Goal: Task Accomplishment & Management: Manage account settings

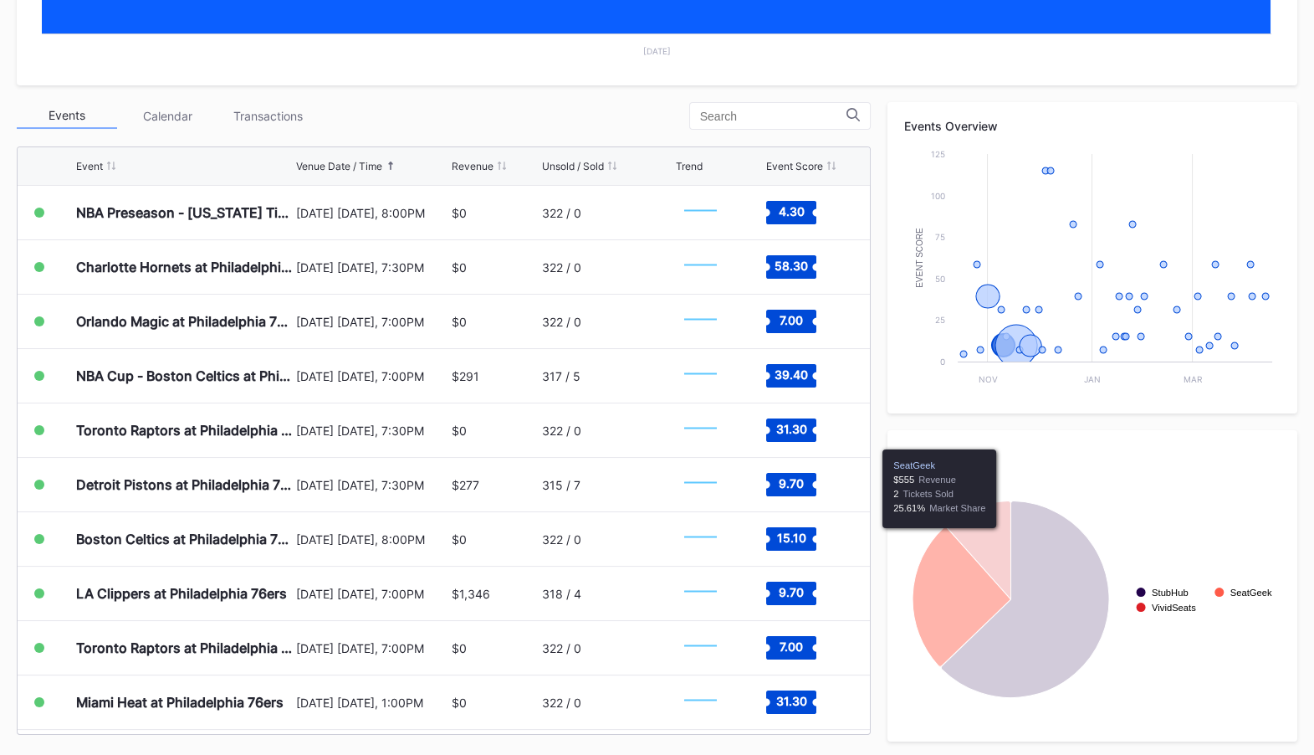
scroll to position [510, 0]
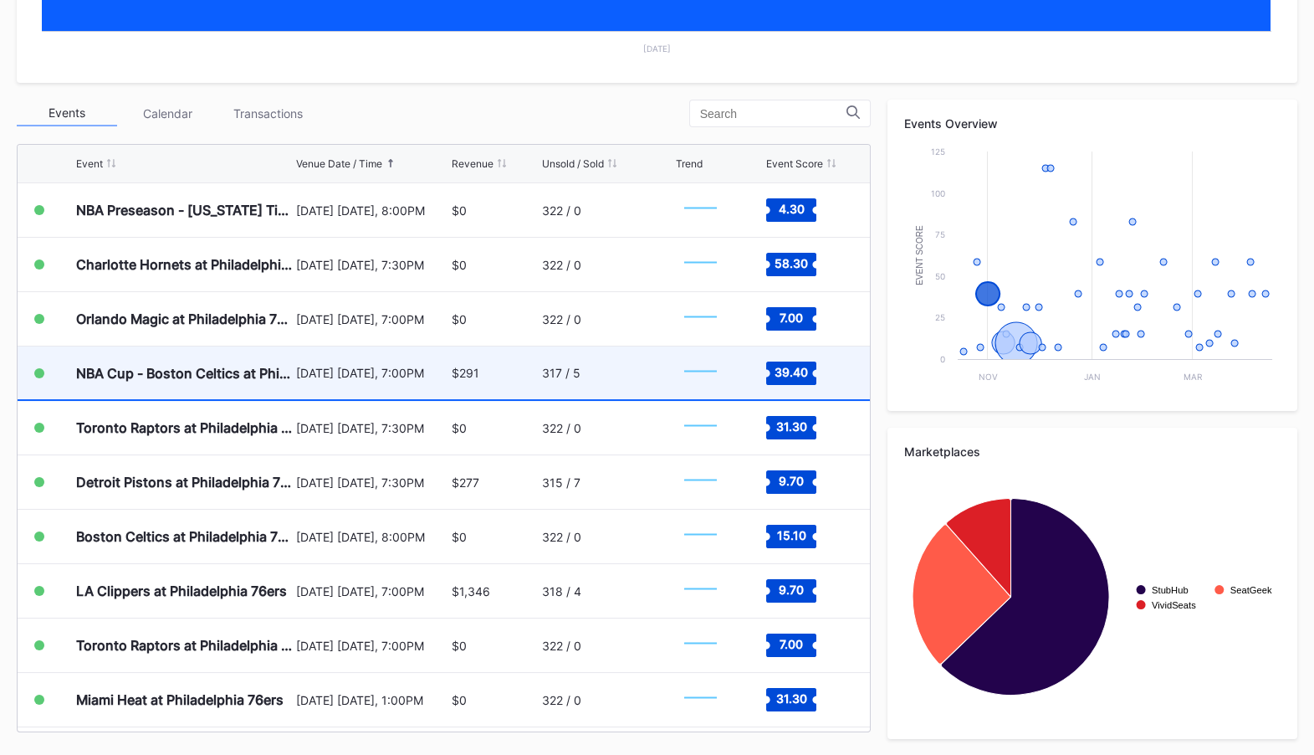
click at [441, 375] on div "[DATE] [DATE], 7:00PM" at bounding box center [371, 373] width 151 height 14
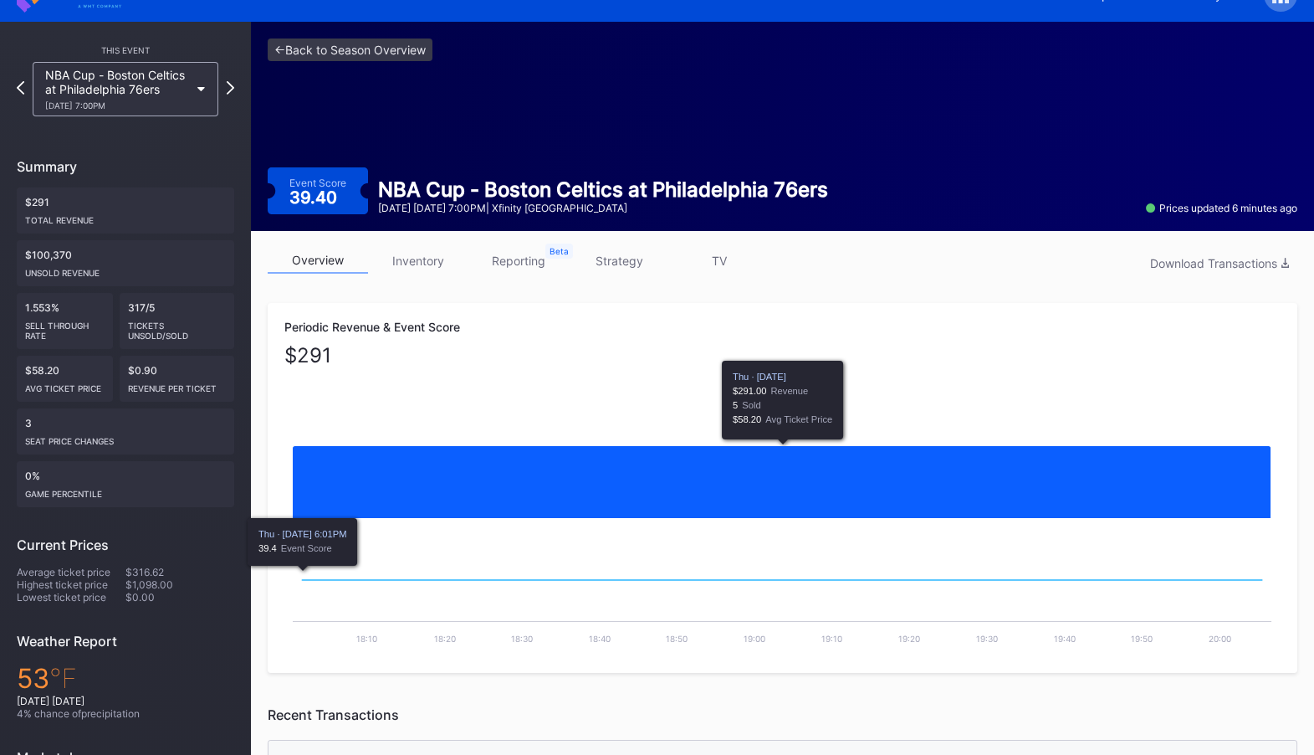
scroll to position [28, 0]
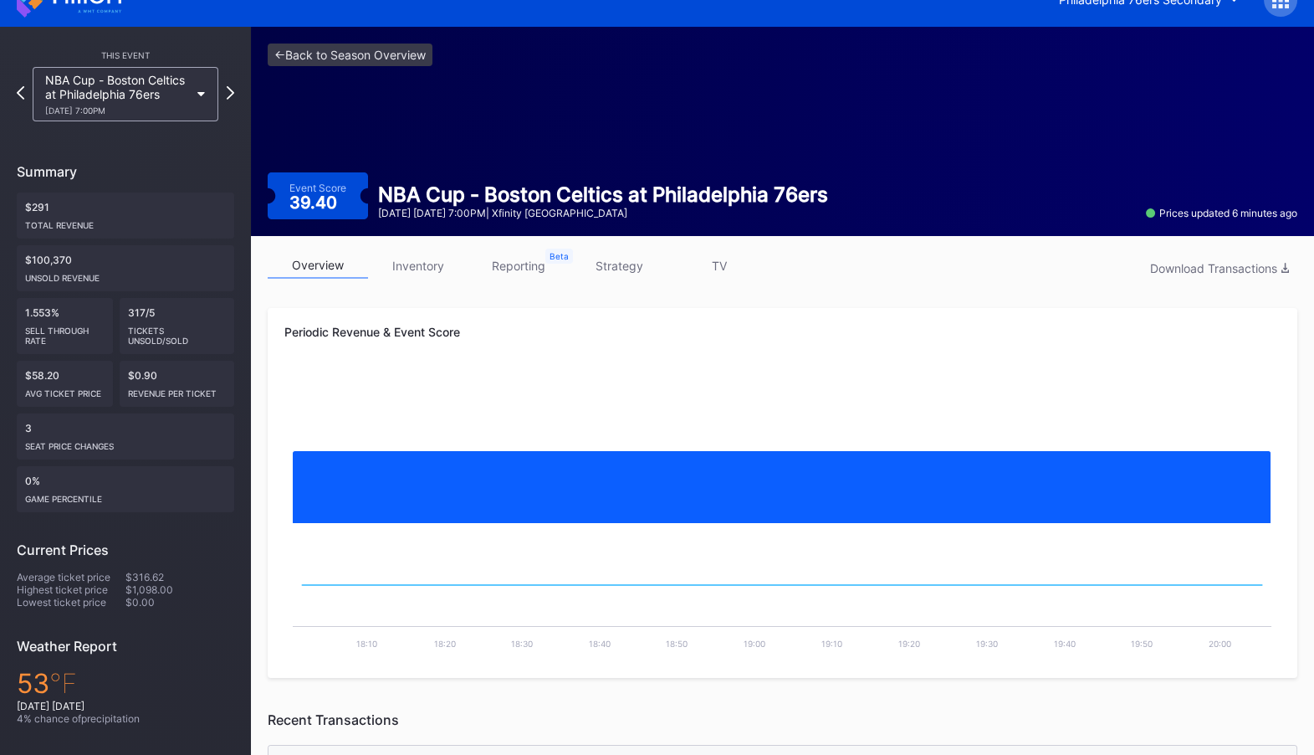
click at [621, 266] on link "strategy" at bounding box center [619, 266] width 100 height 26
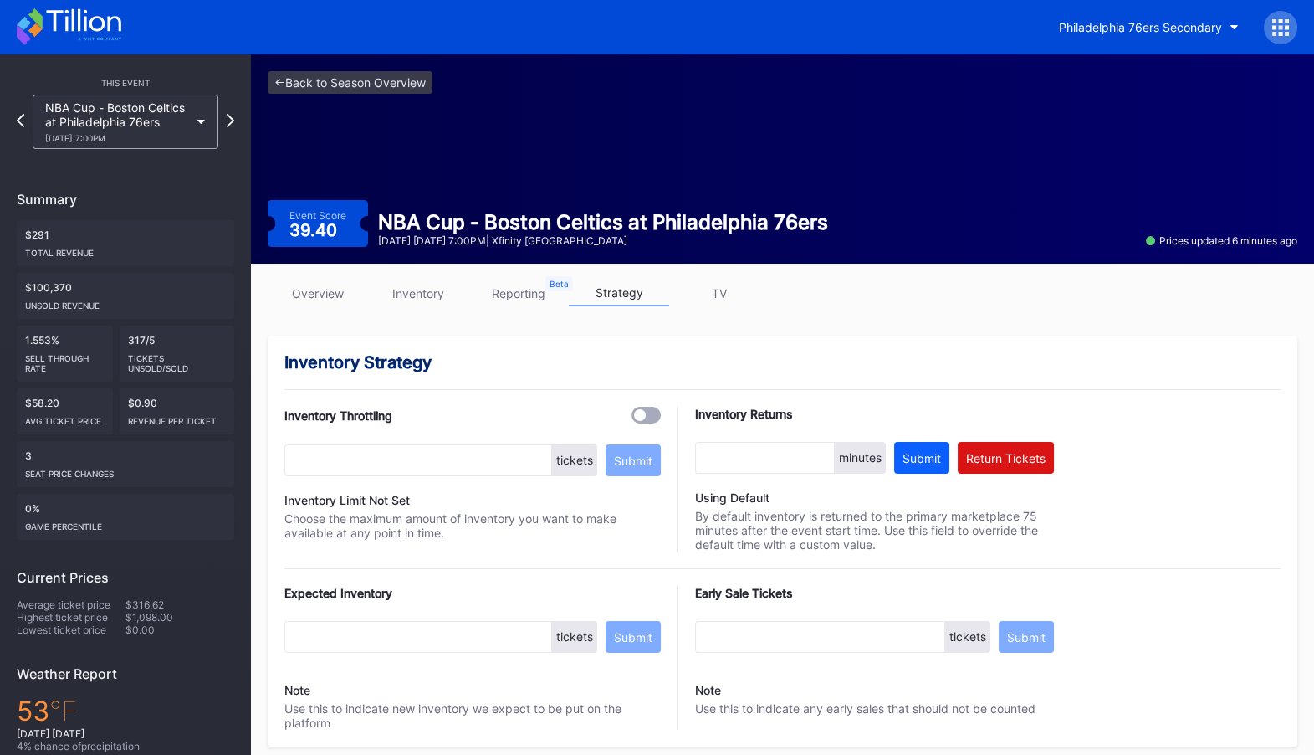
click at [512, 295] on link "reporting" at bounding box center [519, 293] width 100 height 26
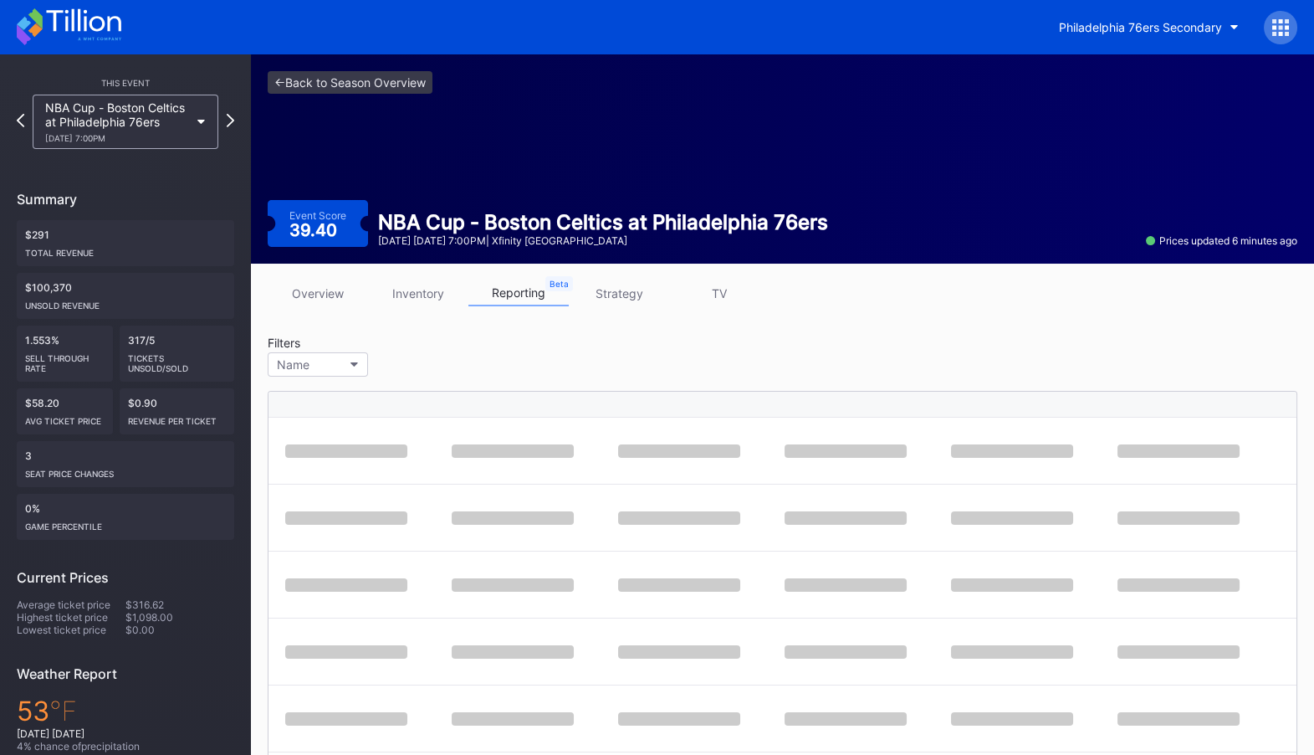
click at [415, 295] on link "inventory" at bounding box center [418, 293] width 100 height 26
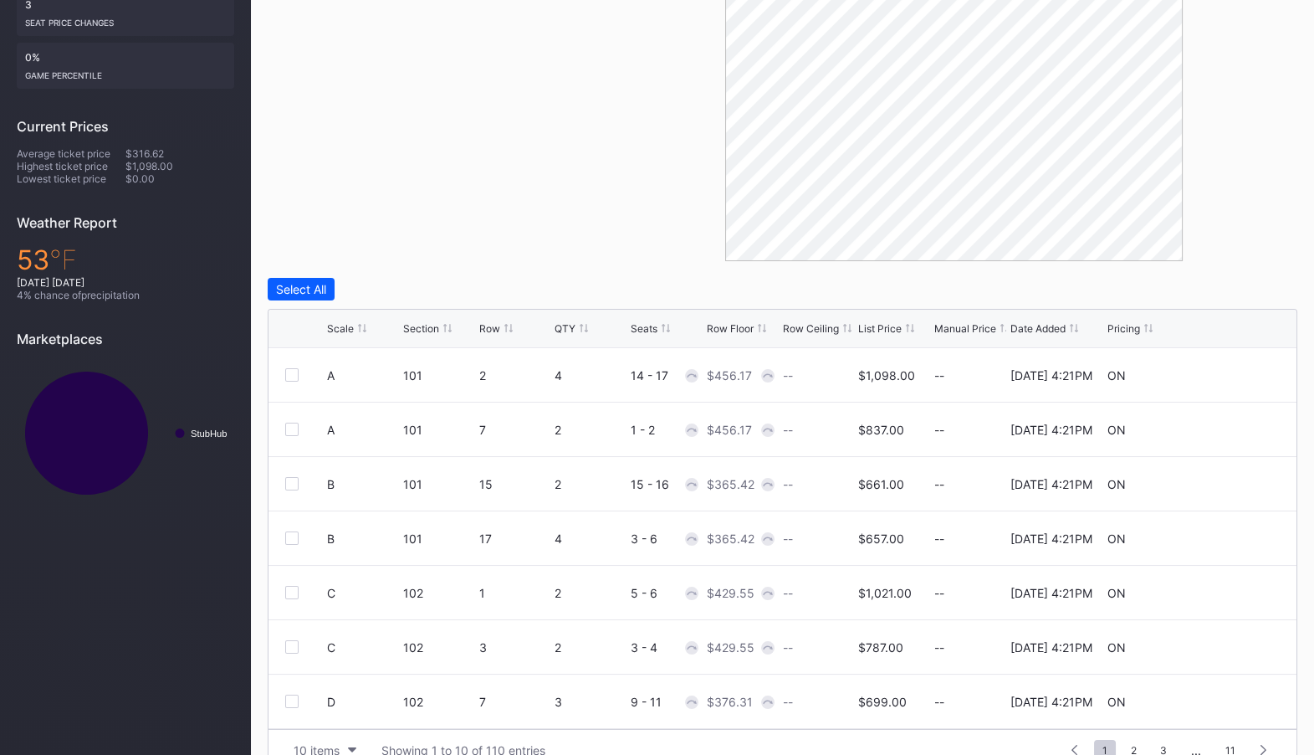
scroll to position [454, 0]
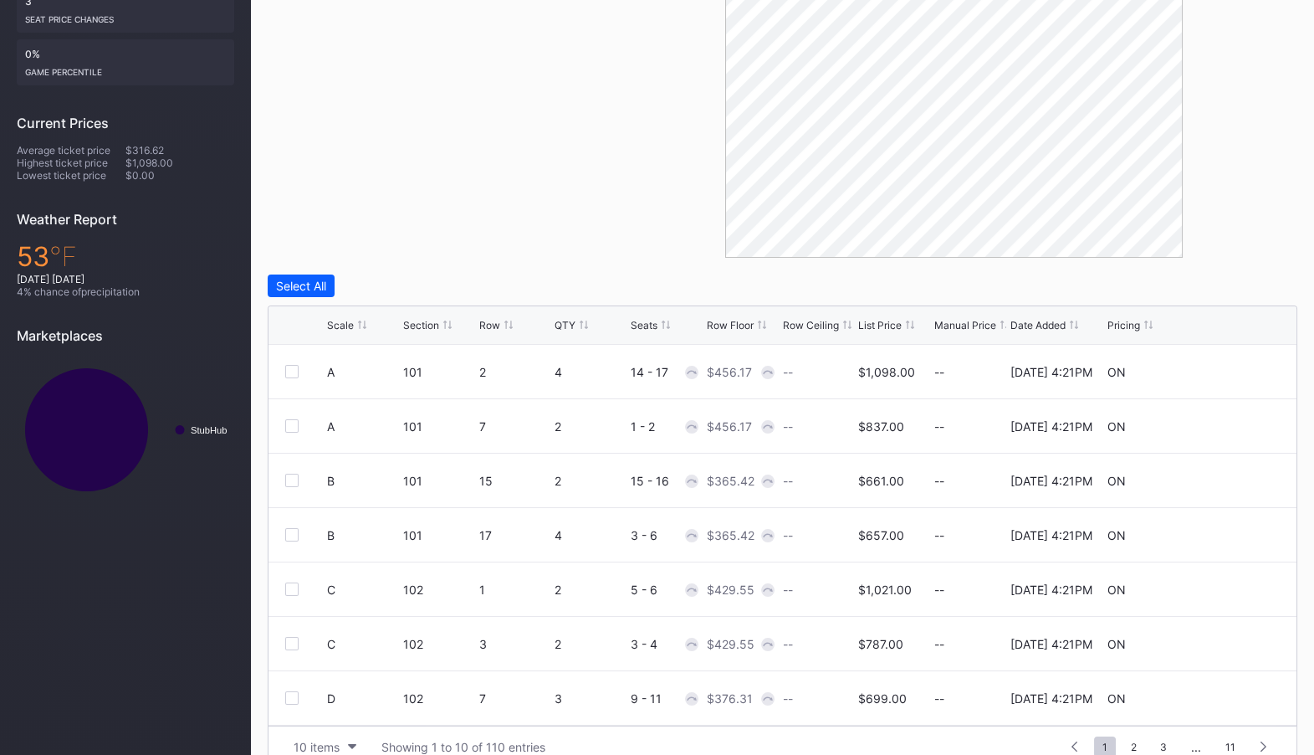
click at [736, 321] on div "Row Floor" at bounding box center [730, 325] width 47 height 13
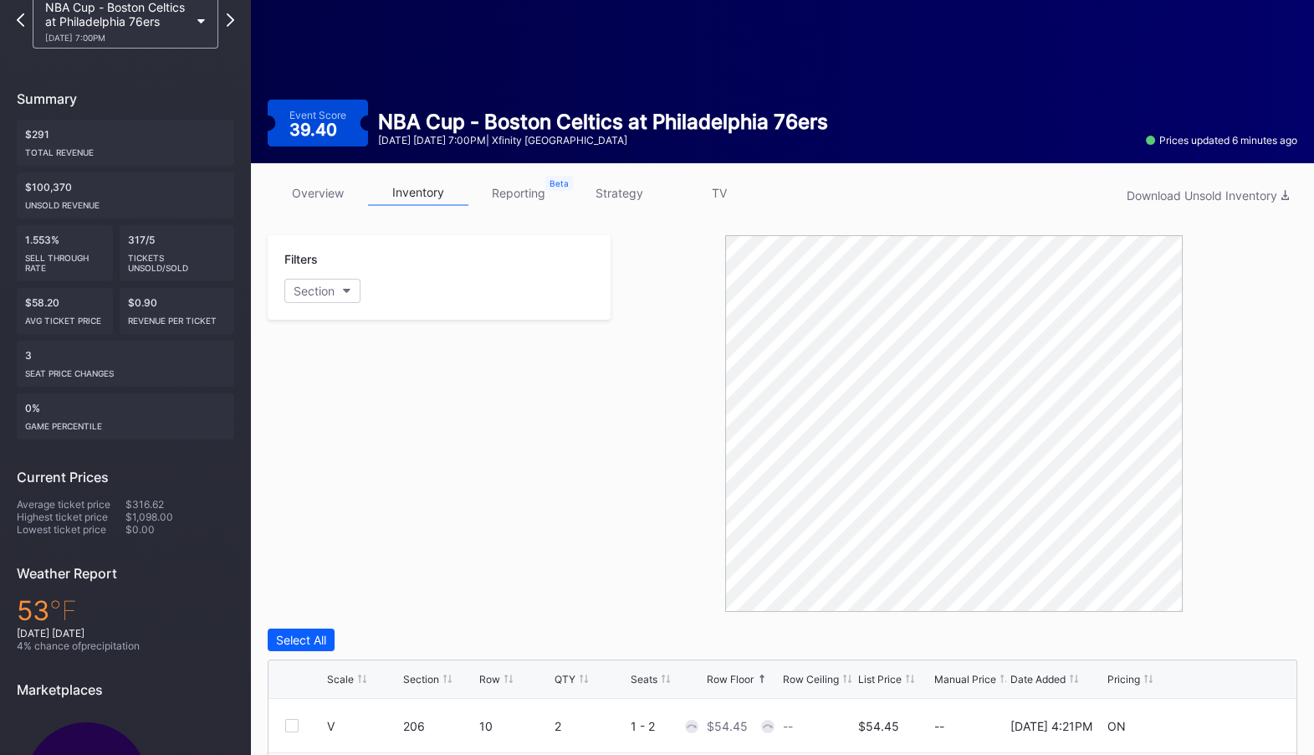
scroll to position [0, 0]
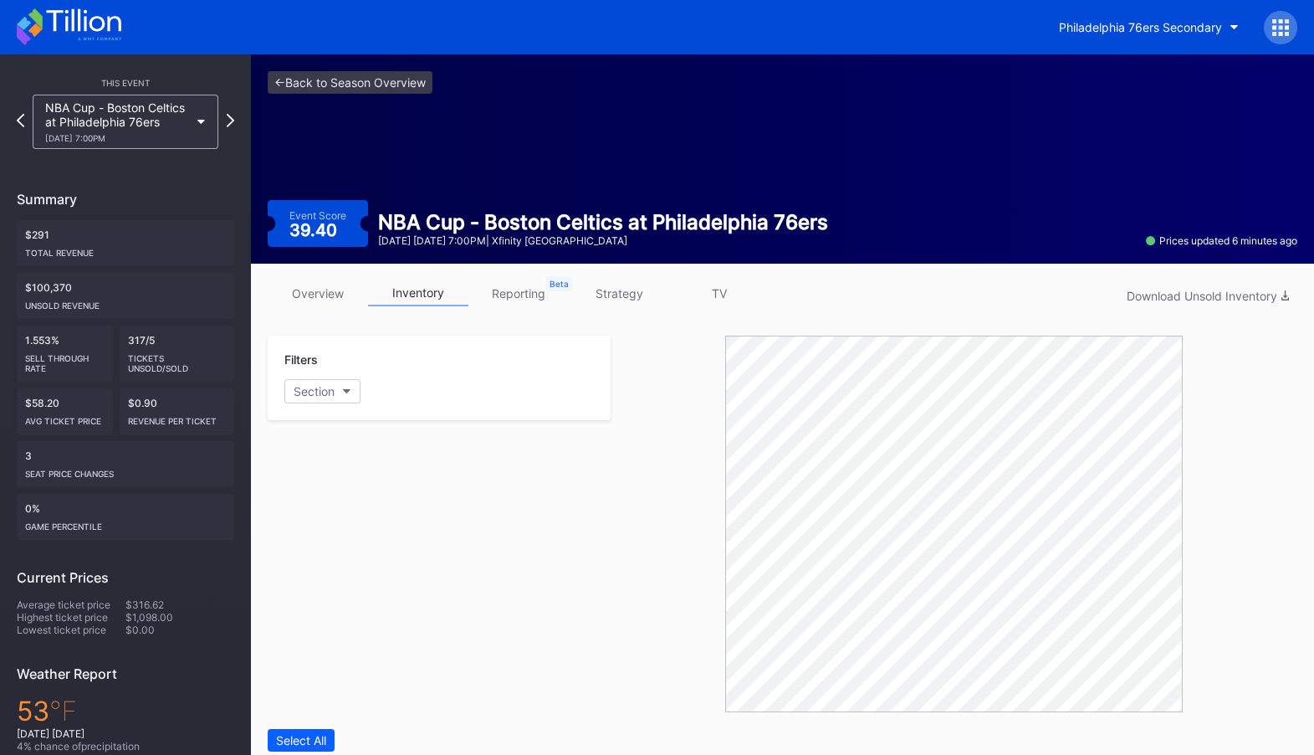
click at [294, 296] on link "overview" at bounding box center [318, 293] width 100 height 26
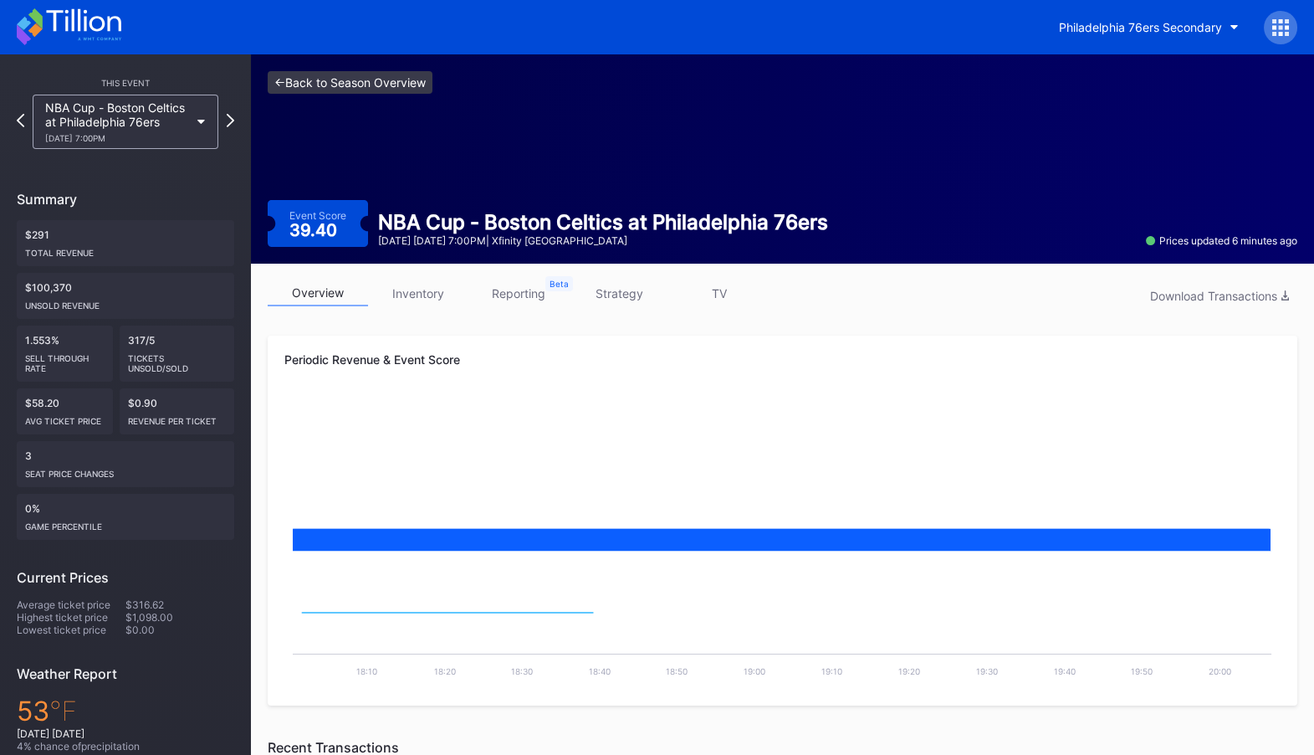
click at [376, 80] on link "<- Back to Season Overview" at bounding box center [350, 82] width 165 height 23
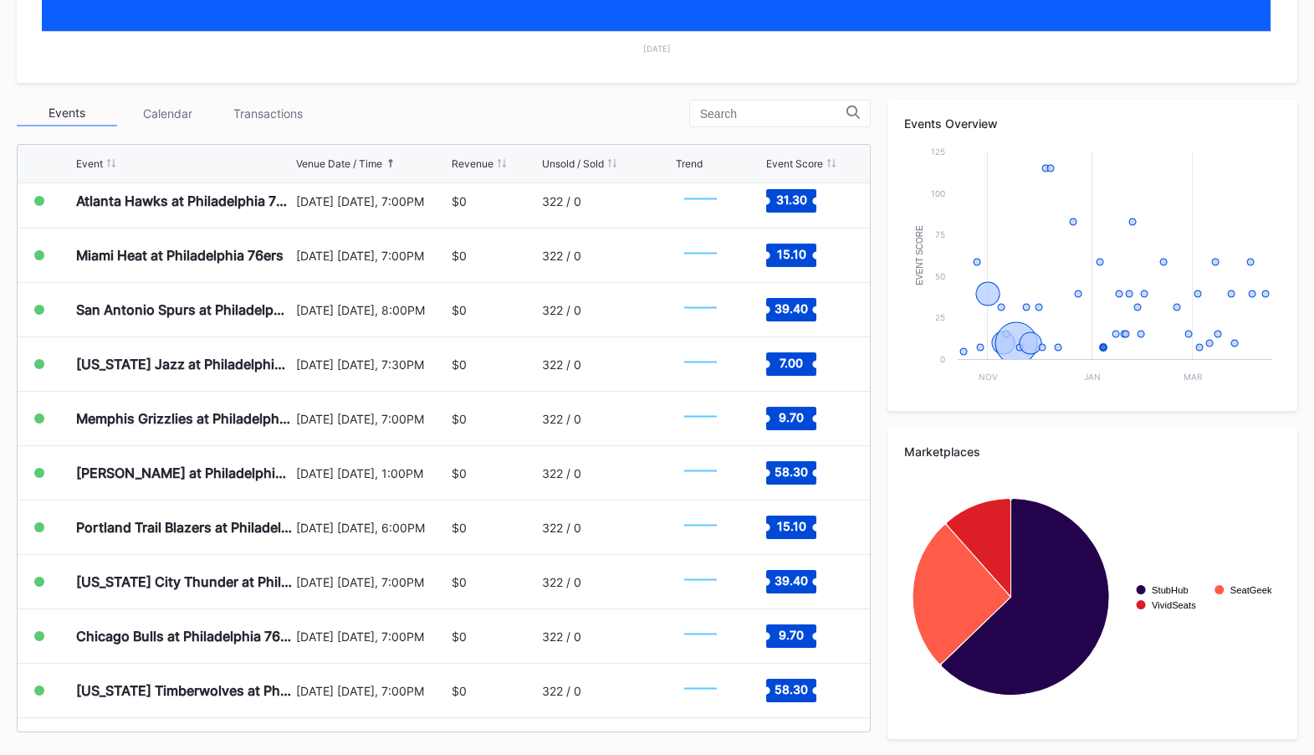
scroll to position [1736, 0]
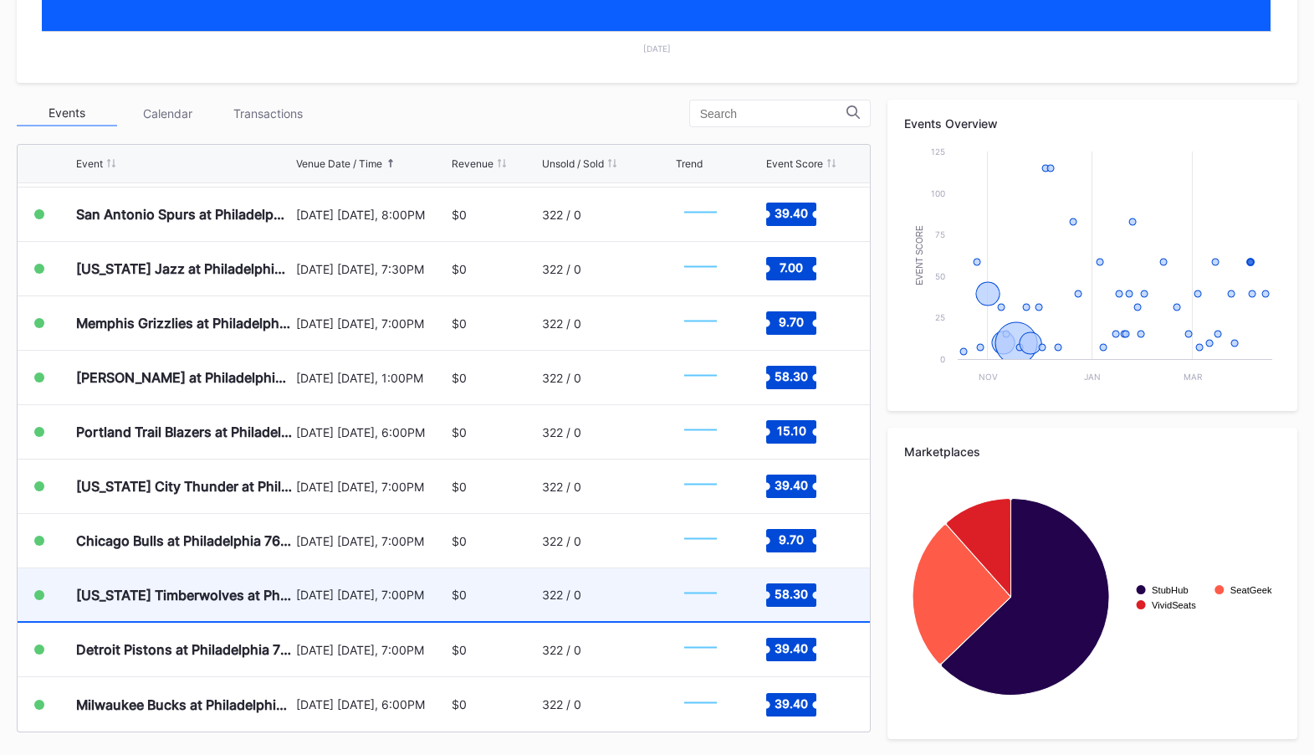
click at [483, 598] on div "$0" at bounding box center [495, 594] width 86 height 53
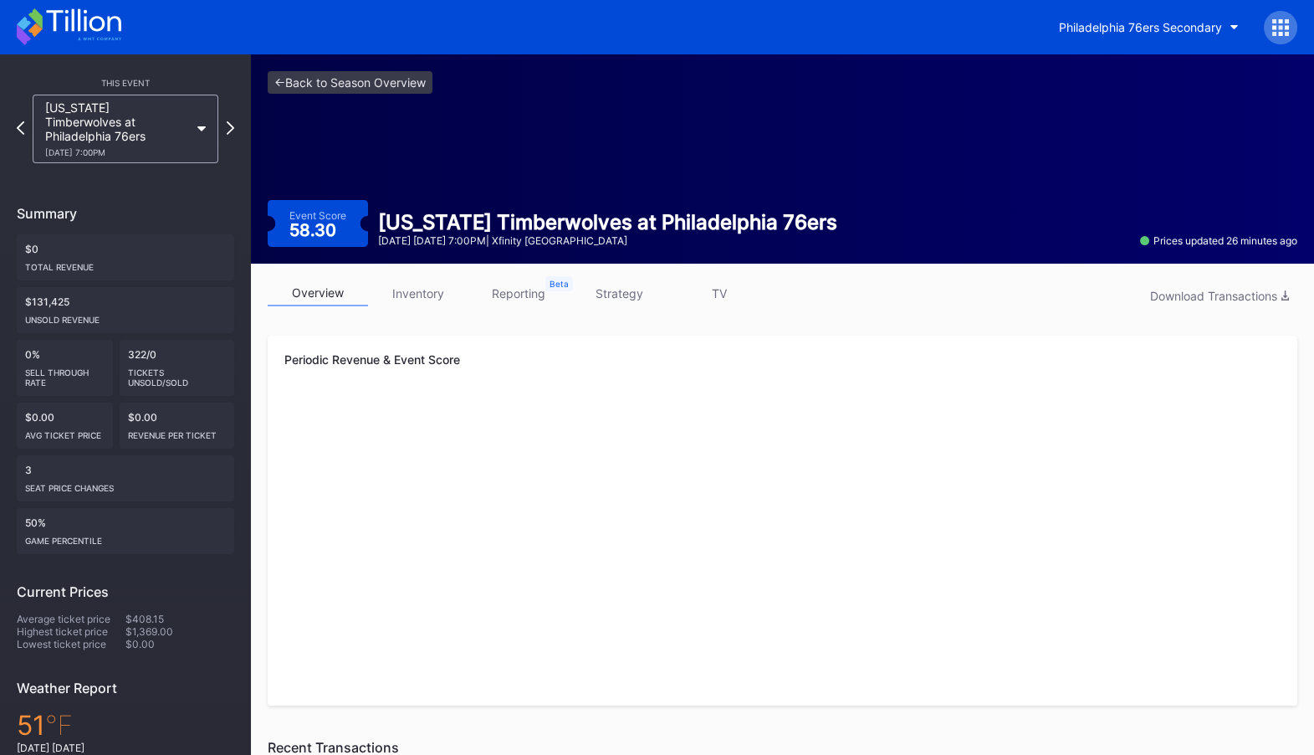
click at [413, 301] on link "inventory" at bounding box center [418, 293] width 100 height 26
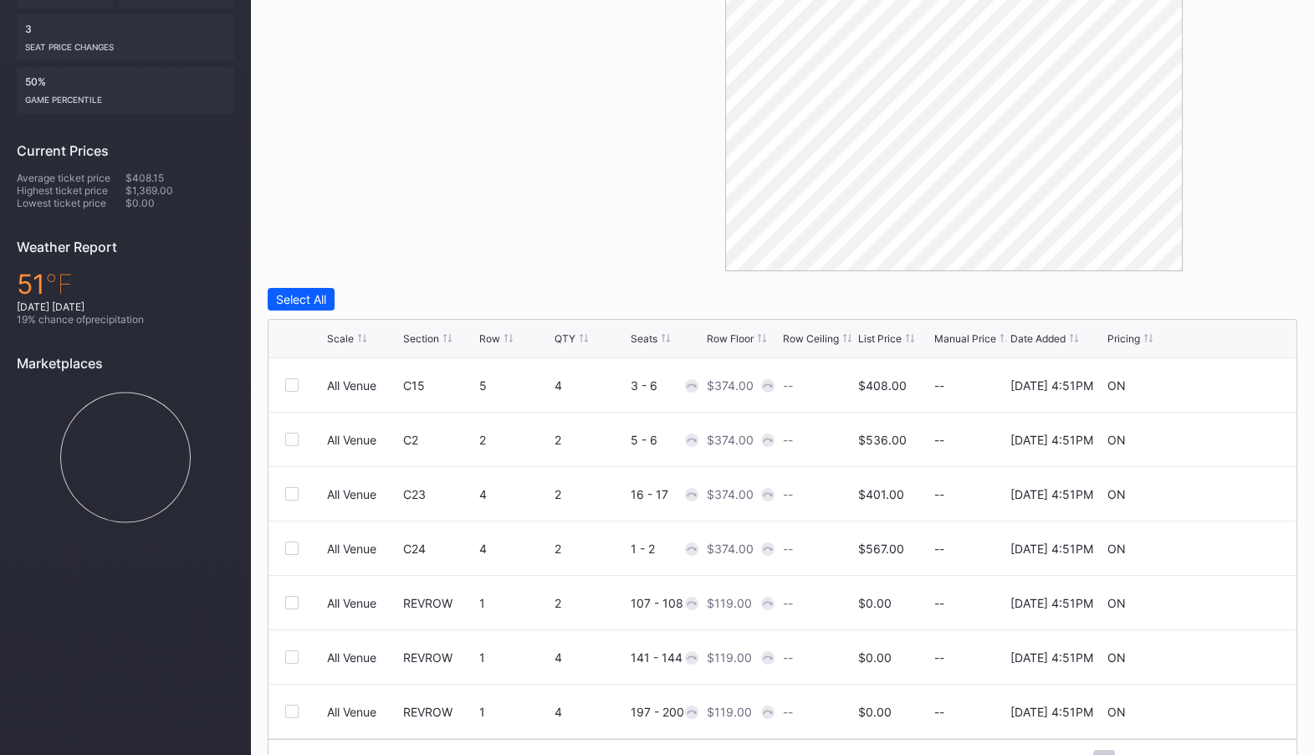
scroll to position [482, 0]
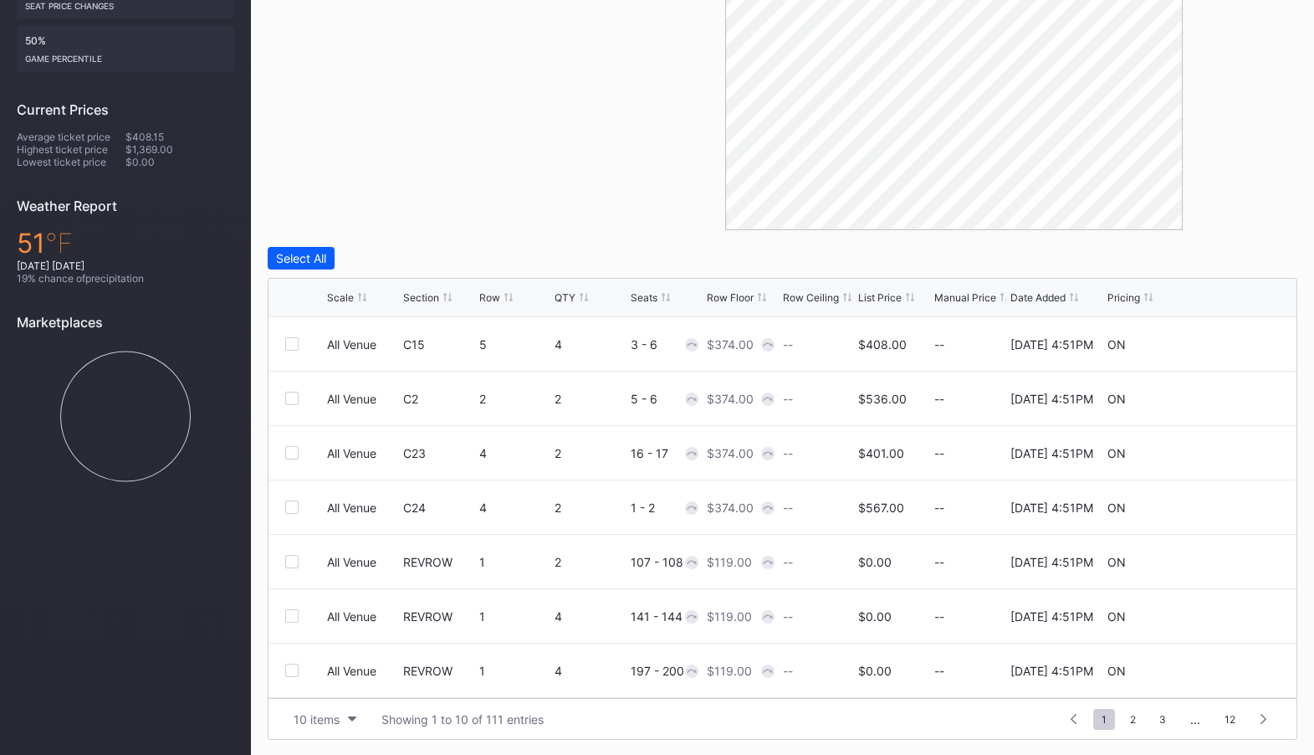
click at [721, 294] on div "Row Floor" at bounding box center [730, 297] width 47 height 13
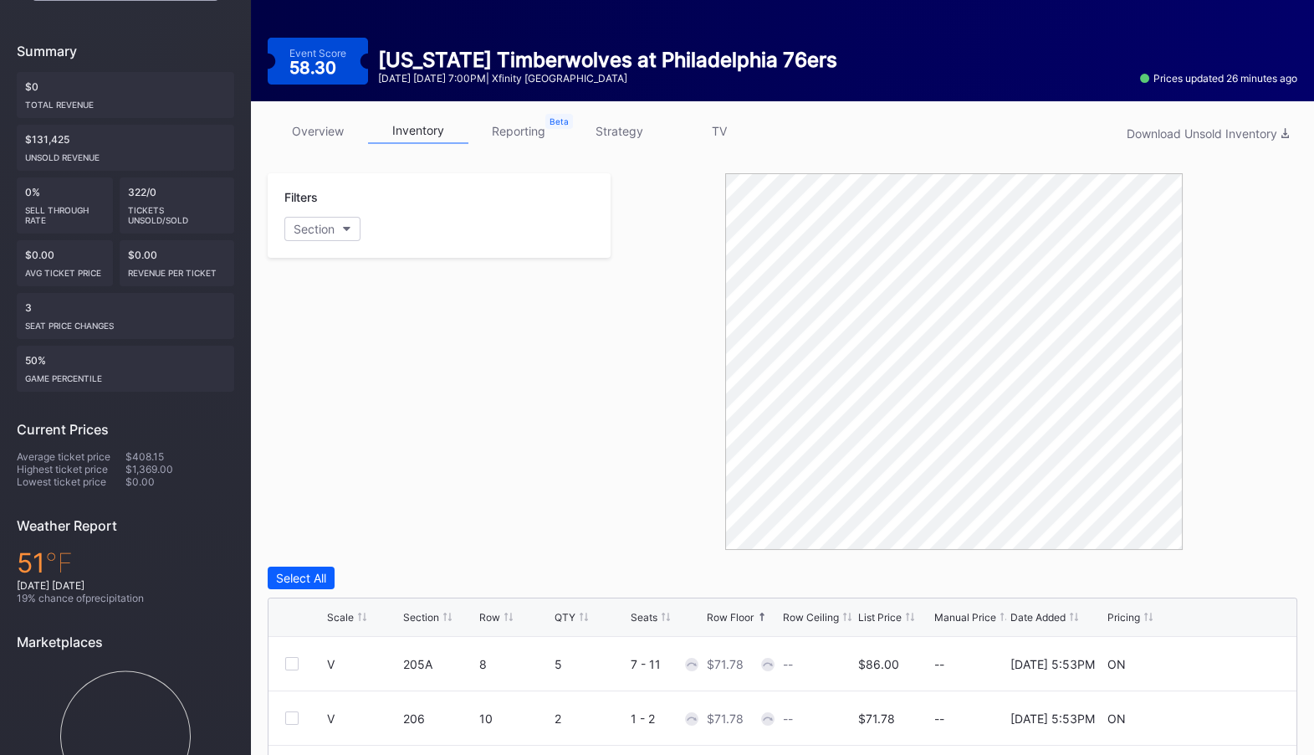
scroll to position [0, 0]
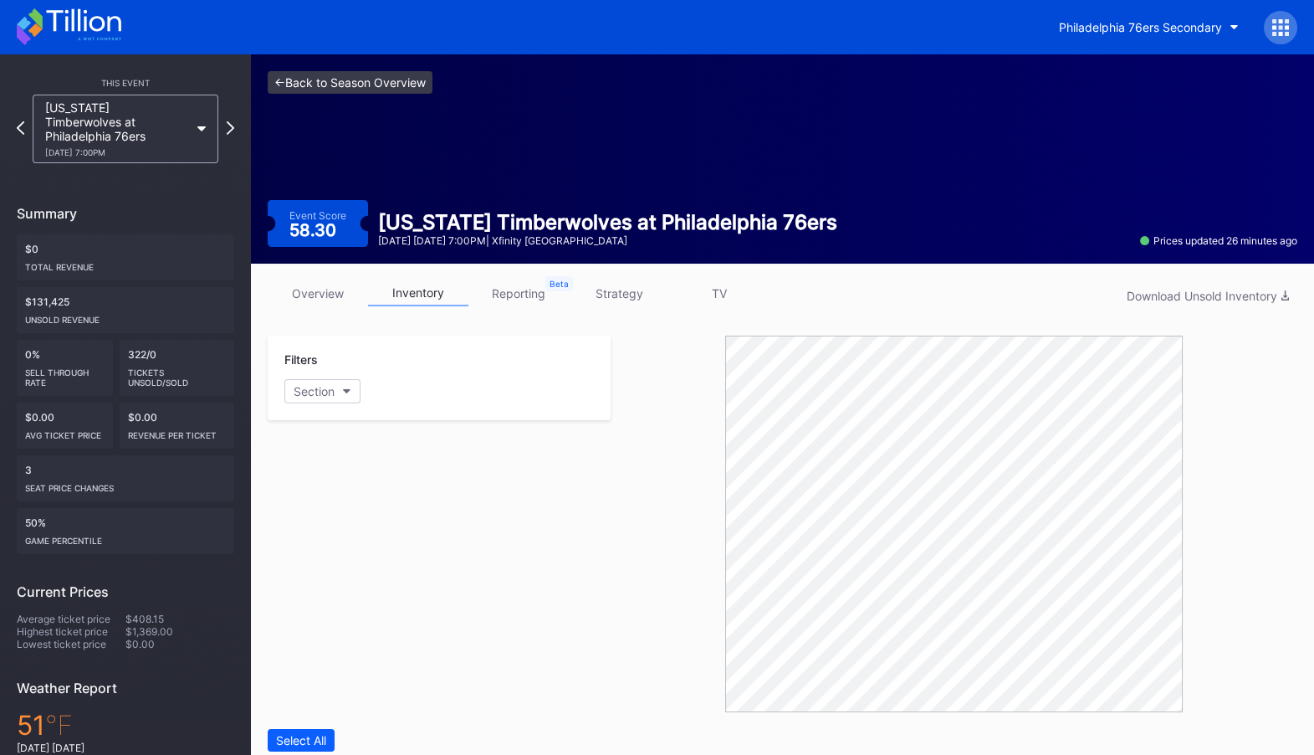
click at [378, 76] on link "<- Back to Season Overview" at bounding box center [350, 82] width 165 height 23
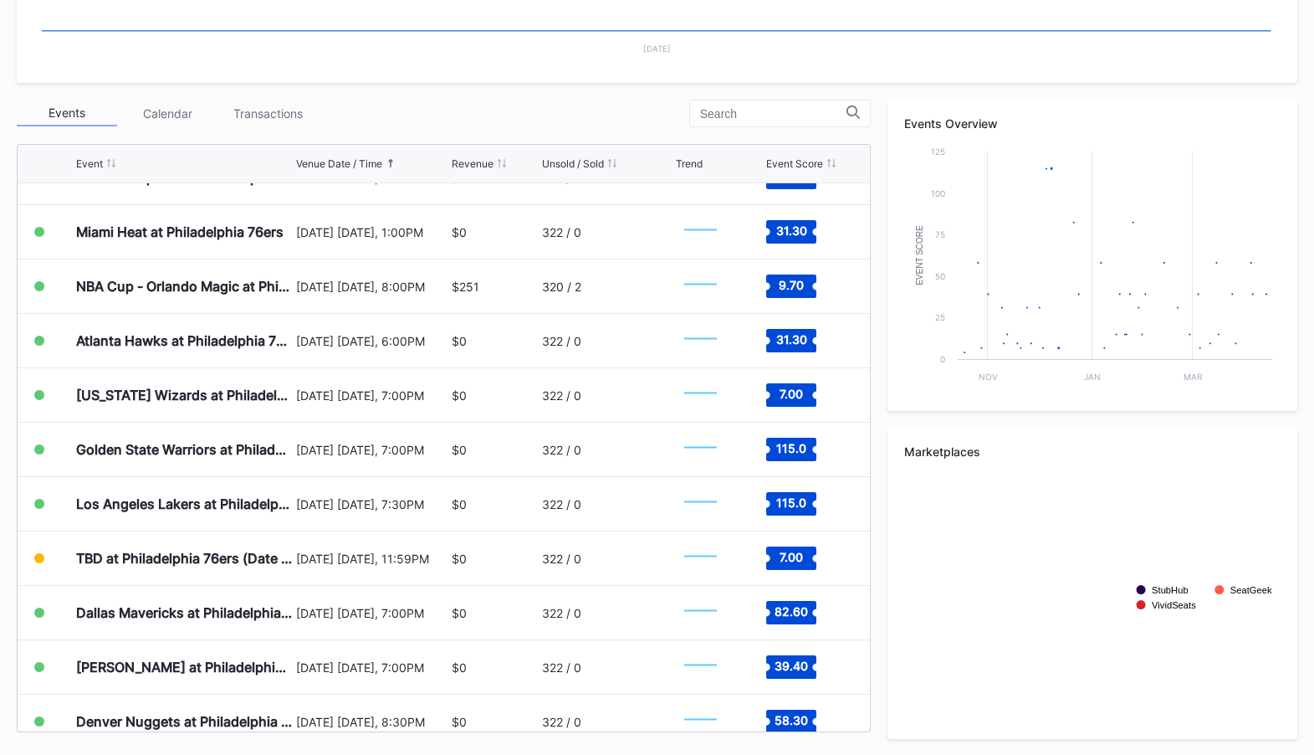
scroll to position [453, 0]
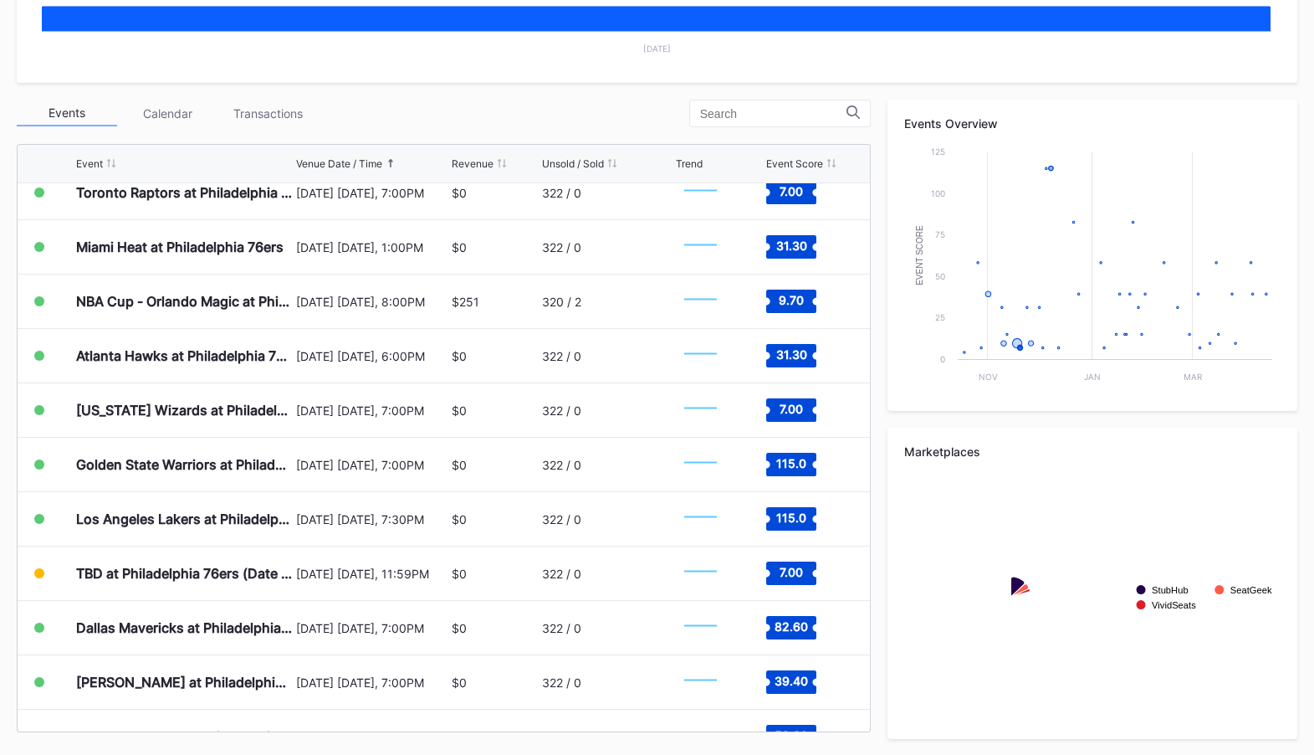
click at [797, 108] on input at bounding box center [773, 113] width 146 height 13
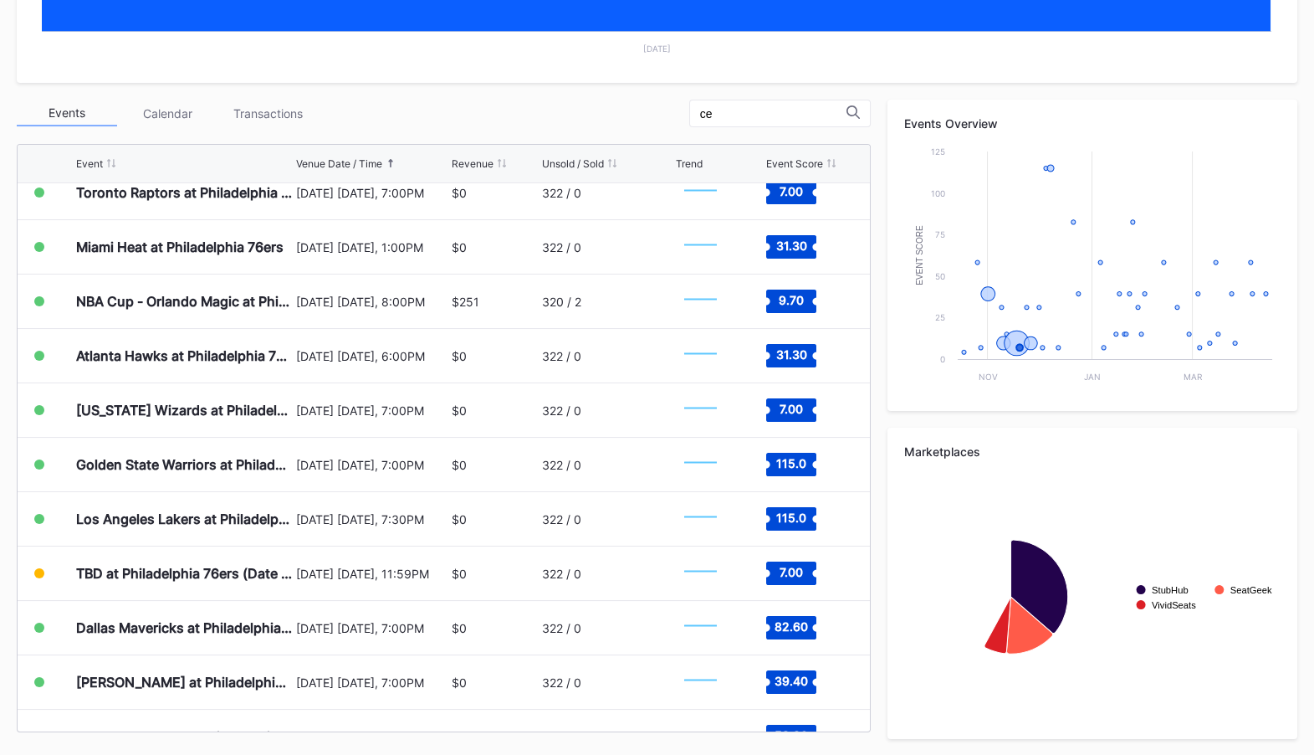
scroll to position [0, 0]
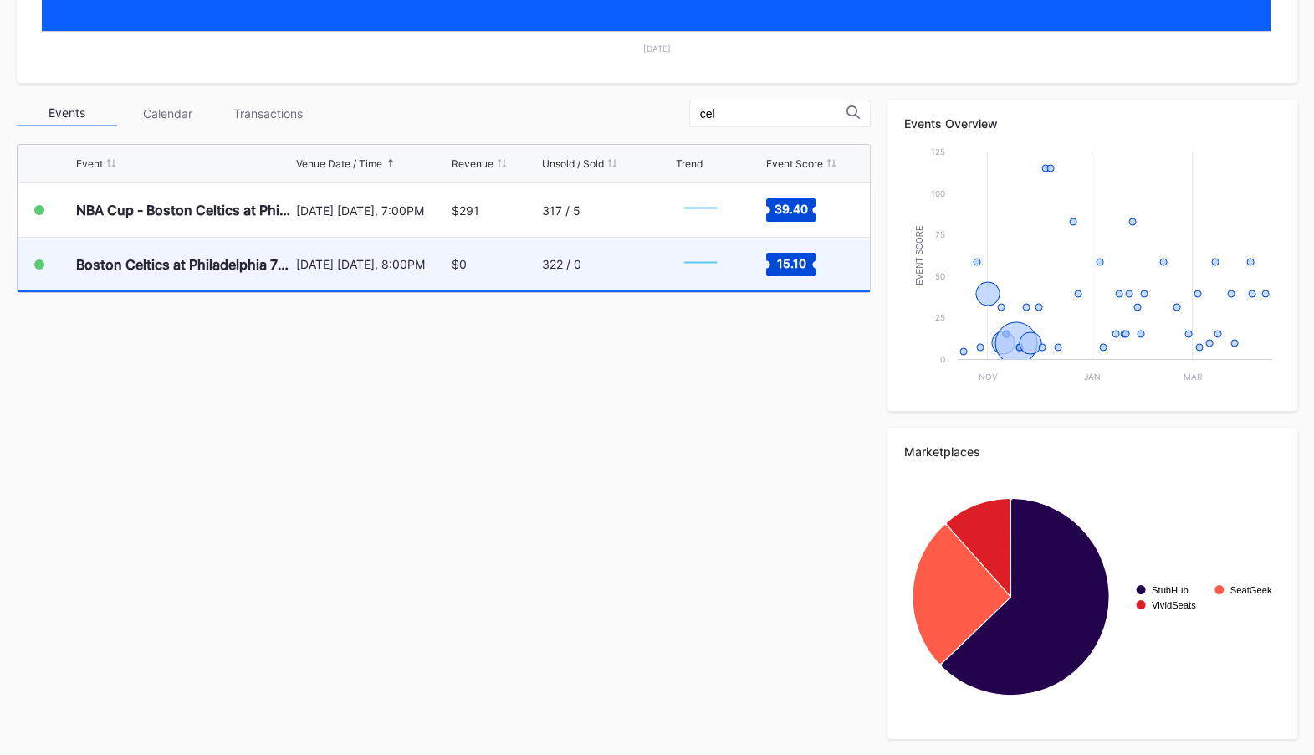
type input "cel"
click at [446, 270] on div "[DATE] [DATE], 8:00PM" at bounding box center [371, 264] width 151 height 53
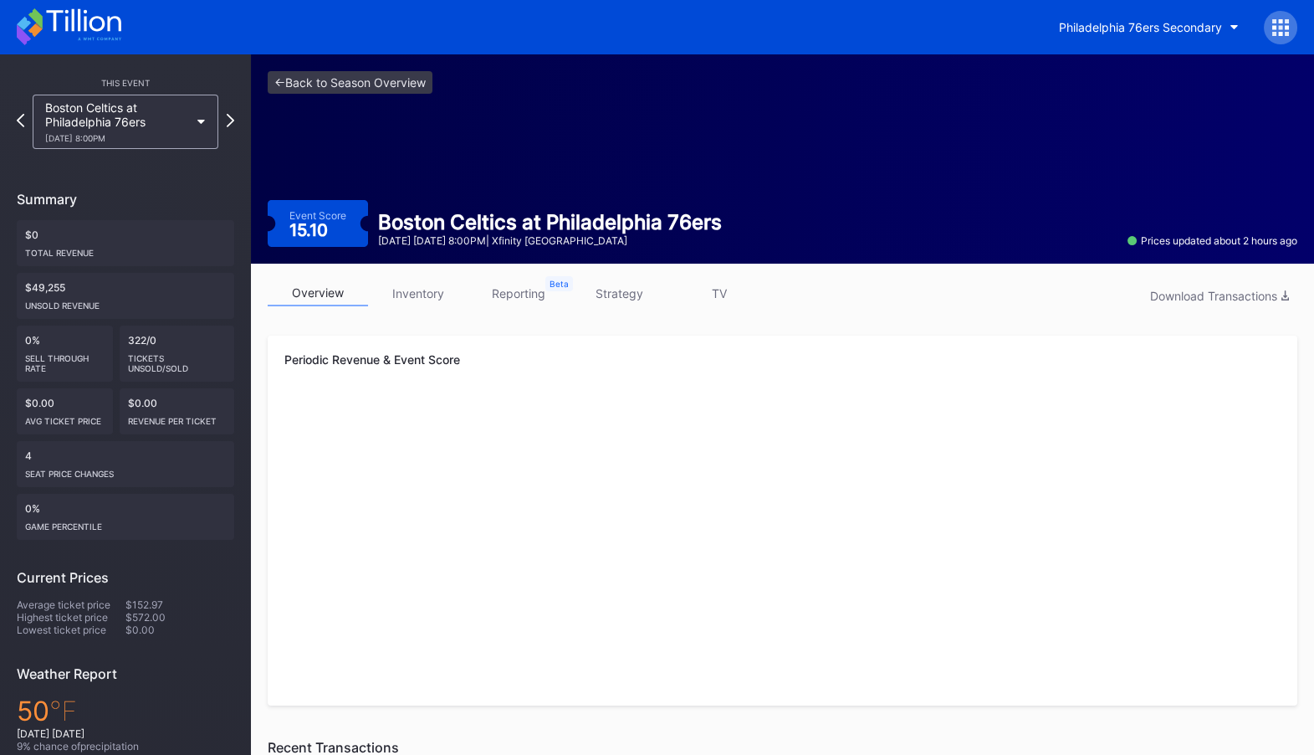
click at [432, 295] on link "inventory" at bounding box center [418, 293] width 100 height 26
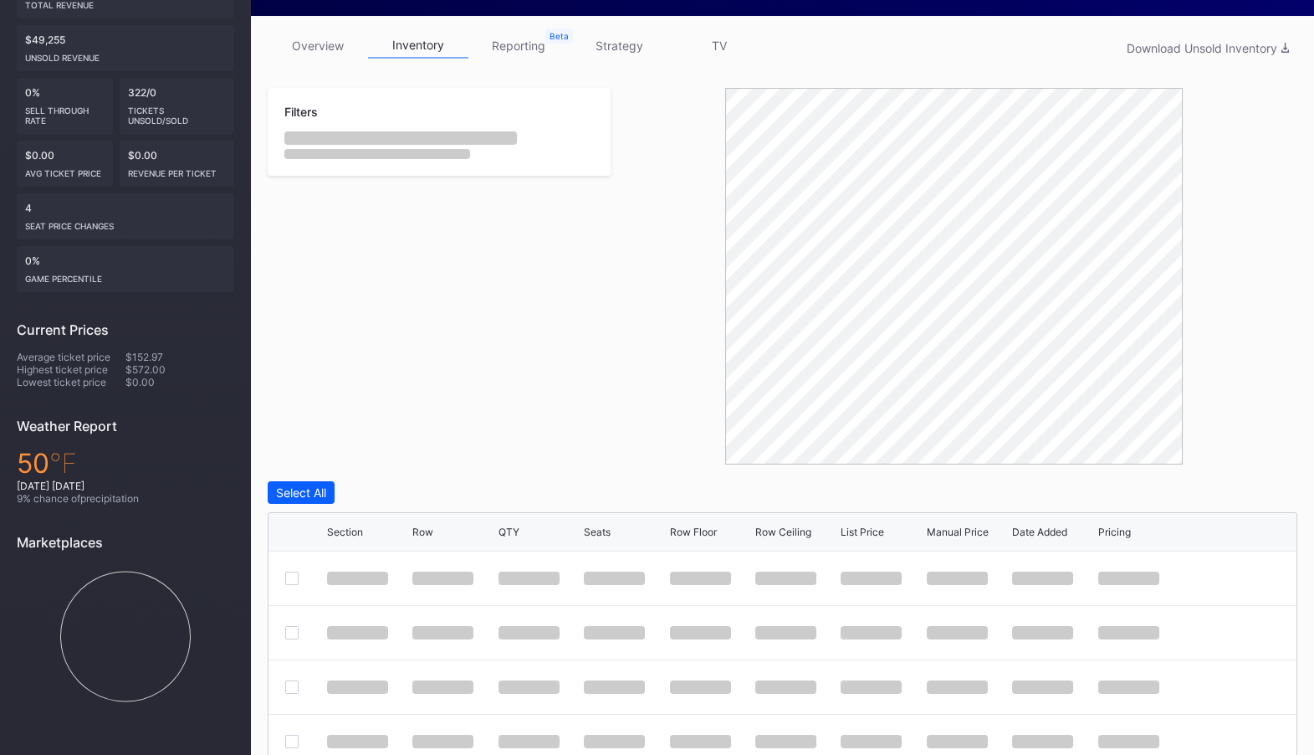
scroll to position [441, 0]
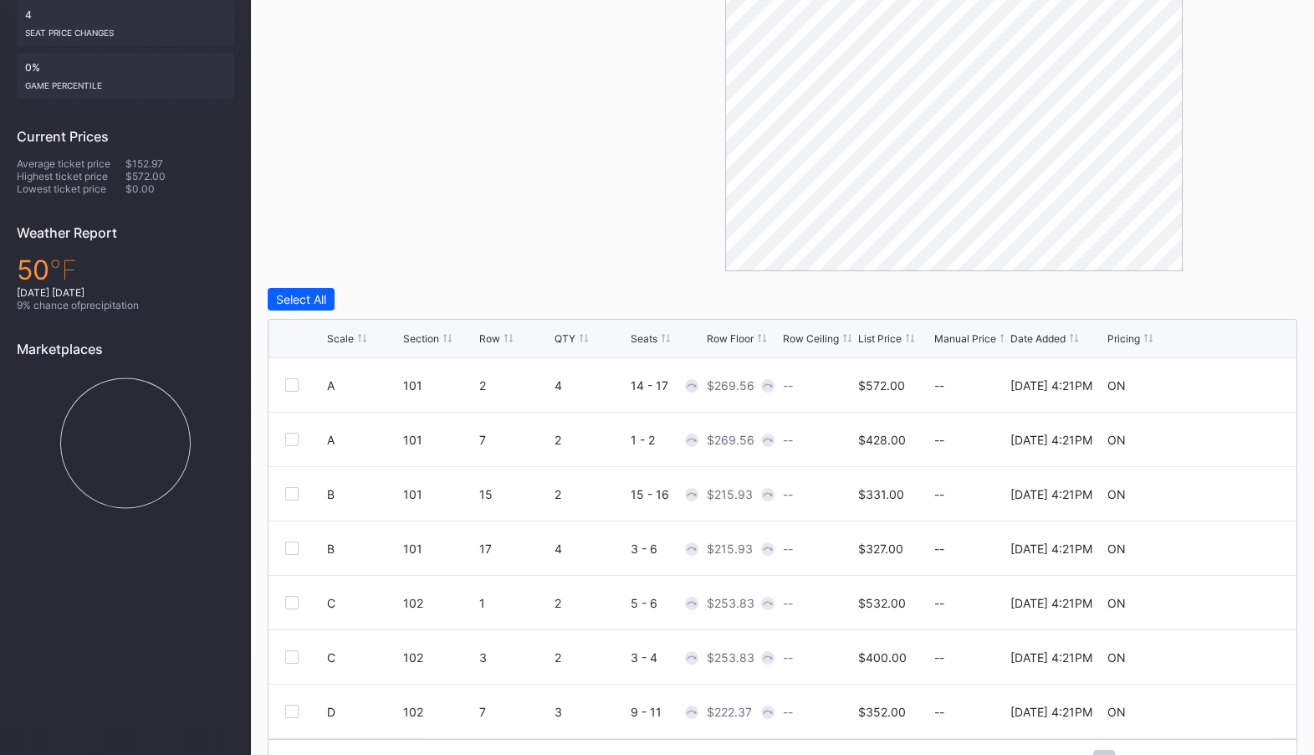
click at [740, 334] on div "Row Floor" at bounding box center [730, 338] width 47 height 13
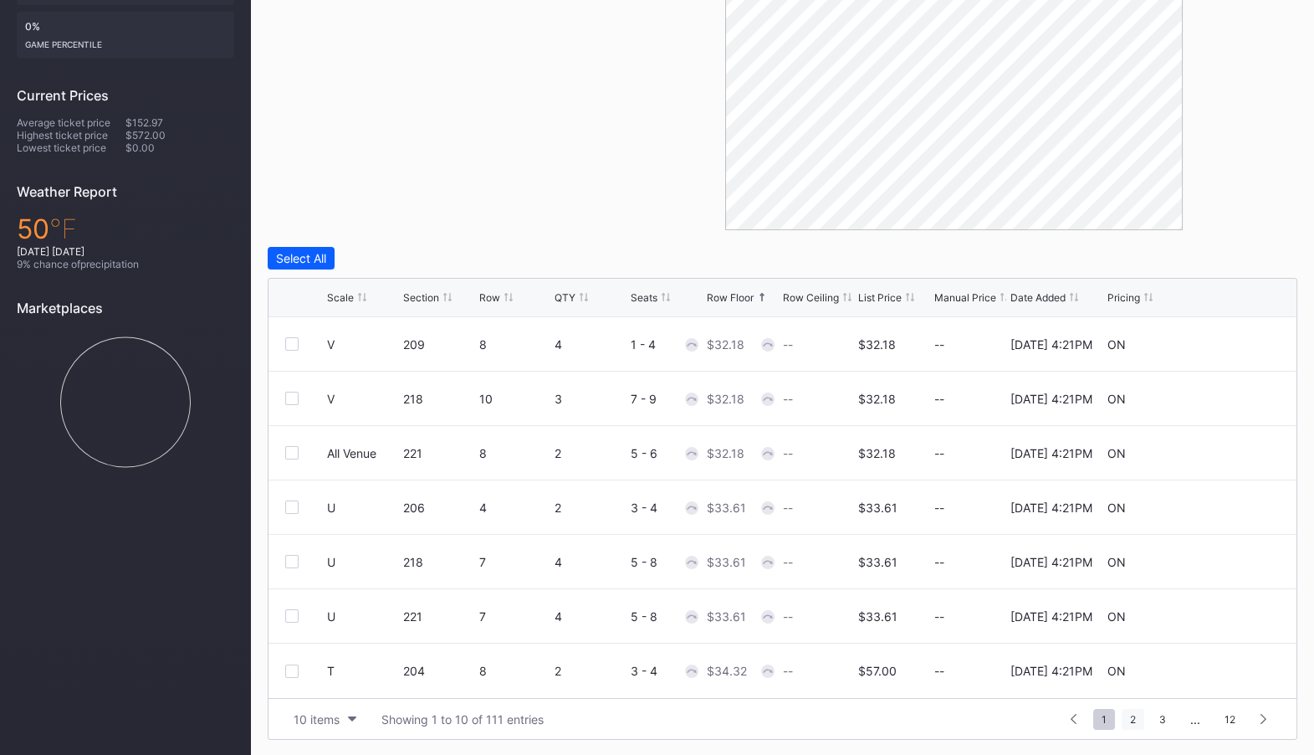
click at [1131, 714] on span "2" at bounding box center [1133, 719] width 23 height 21
click at [1160, 714] on span "4" at bounding box center [1162, 719] width 23 height 21
click at [1079, 714] on span "3" at bounding box center [1074, 719] width 23 height 21
click at [1125, 712] on span "4" at bounding box center [1133, 719] width 23 height 21
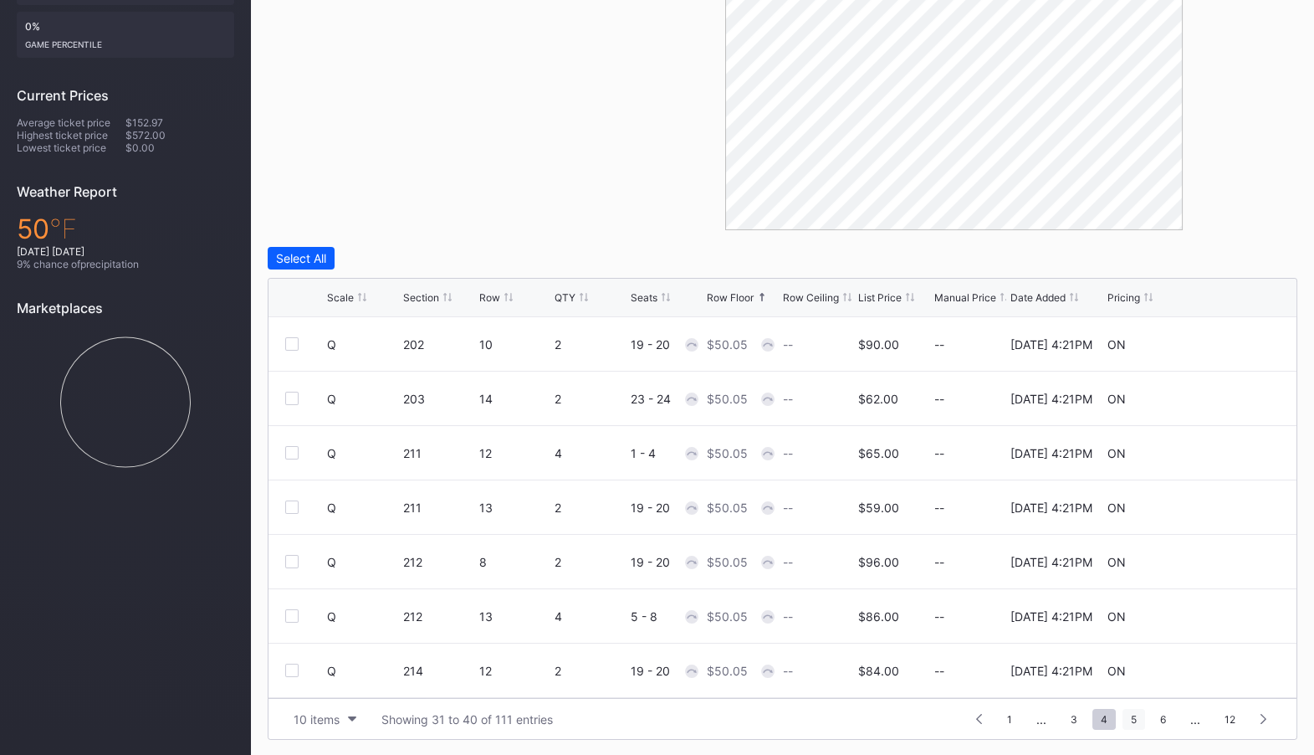
click at [1135, 718] on span "5" at bounding box center [1134, 719] width 23 height 21
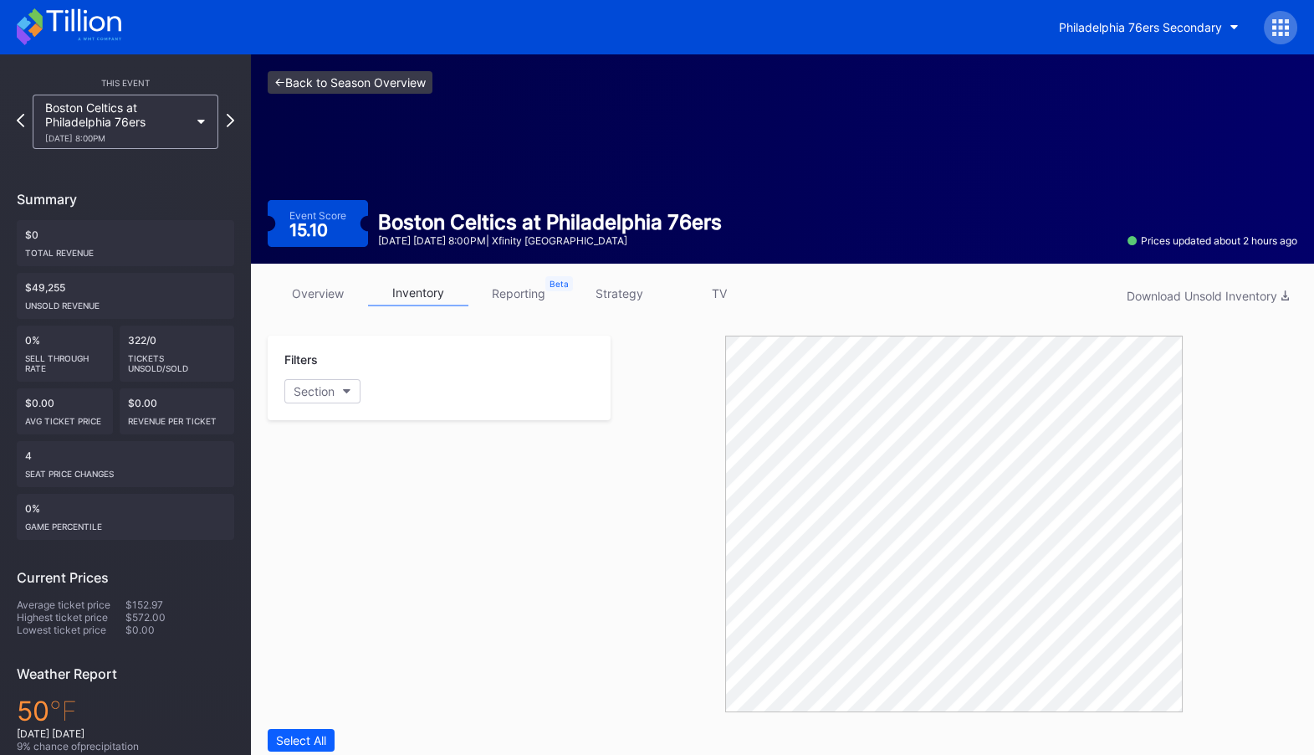
click at [330, 76] on link "<- Back to Season Overview" at bounding box center [350, 82] width 165 height 23
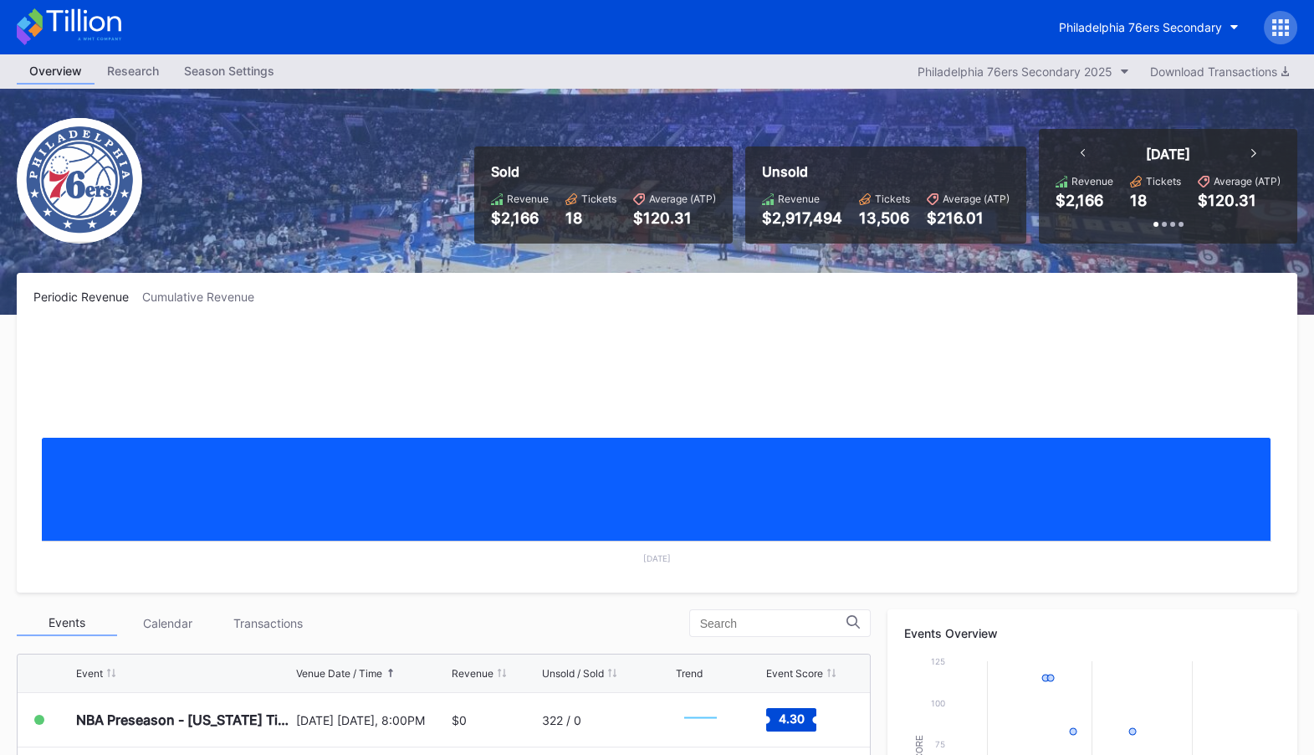
click at [1288, 33] on icon at bounding box center [1287, 34] width 4 height 4
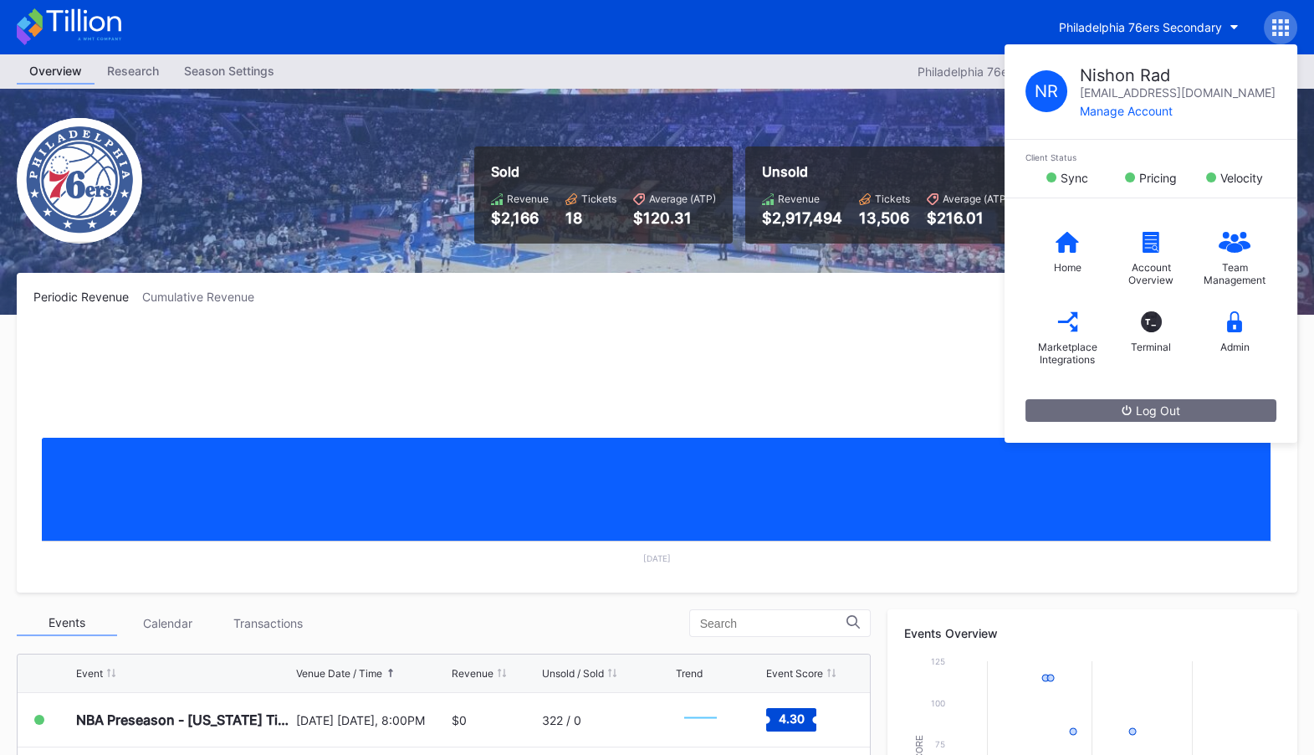
click at [867, 421] on rect "Chart title" at bounding box center [656, 450] width 1247 height 251
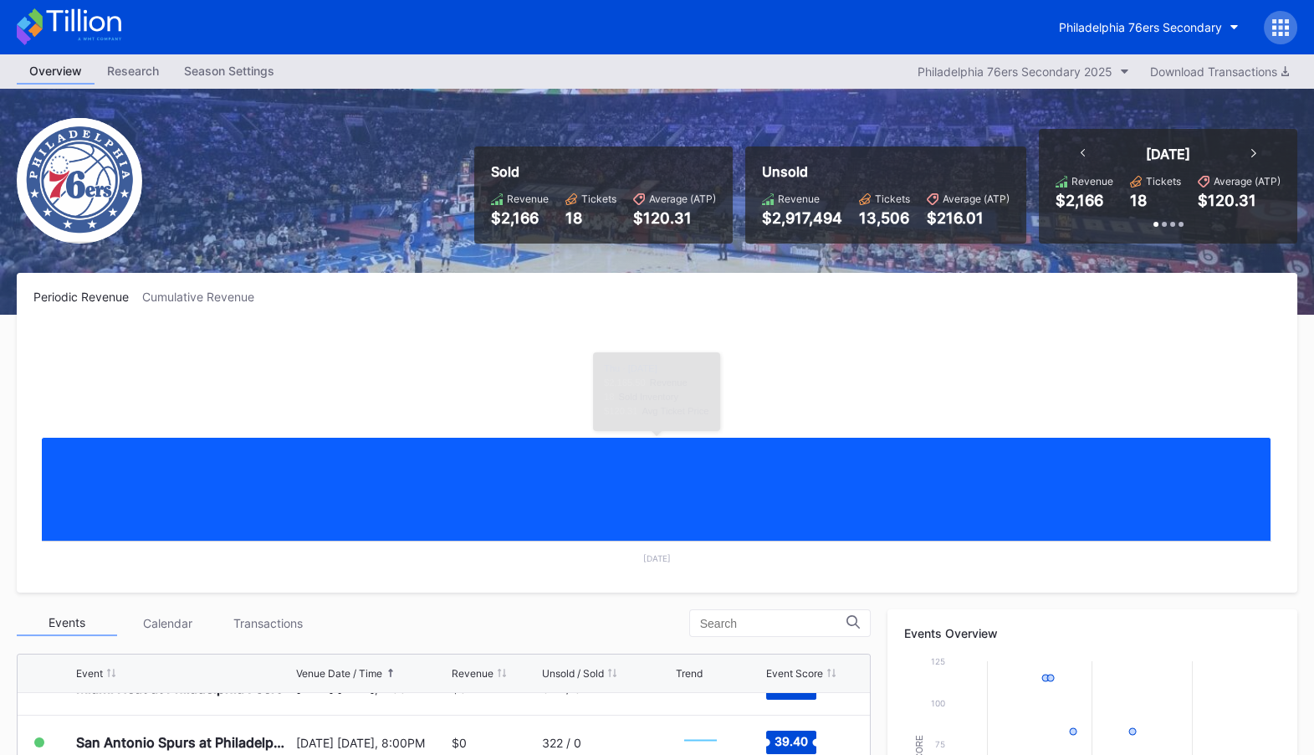
click at [54, 29] on icon at bounding box center [83, 20] width 74 height 23
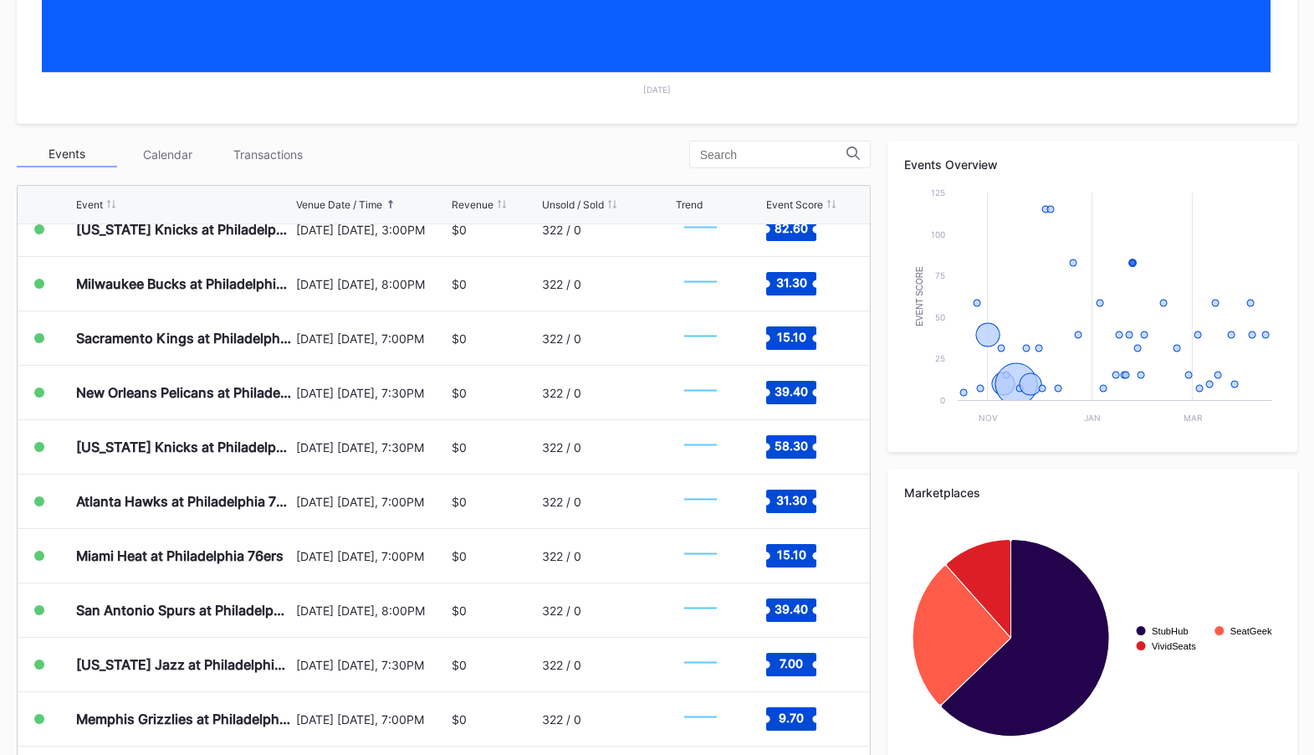
scroll to position [497, 0]
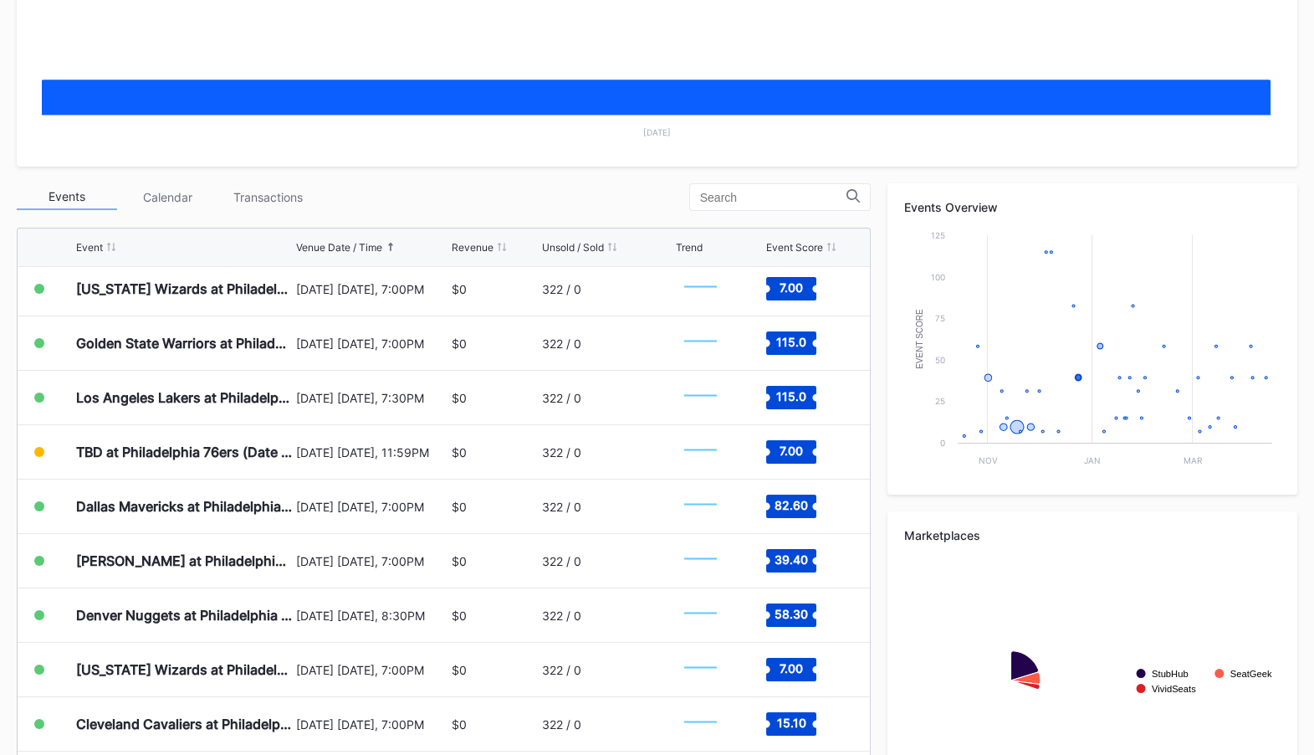
scroll to position [655, 0]
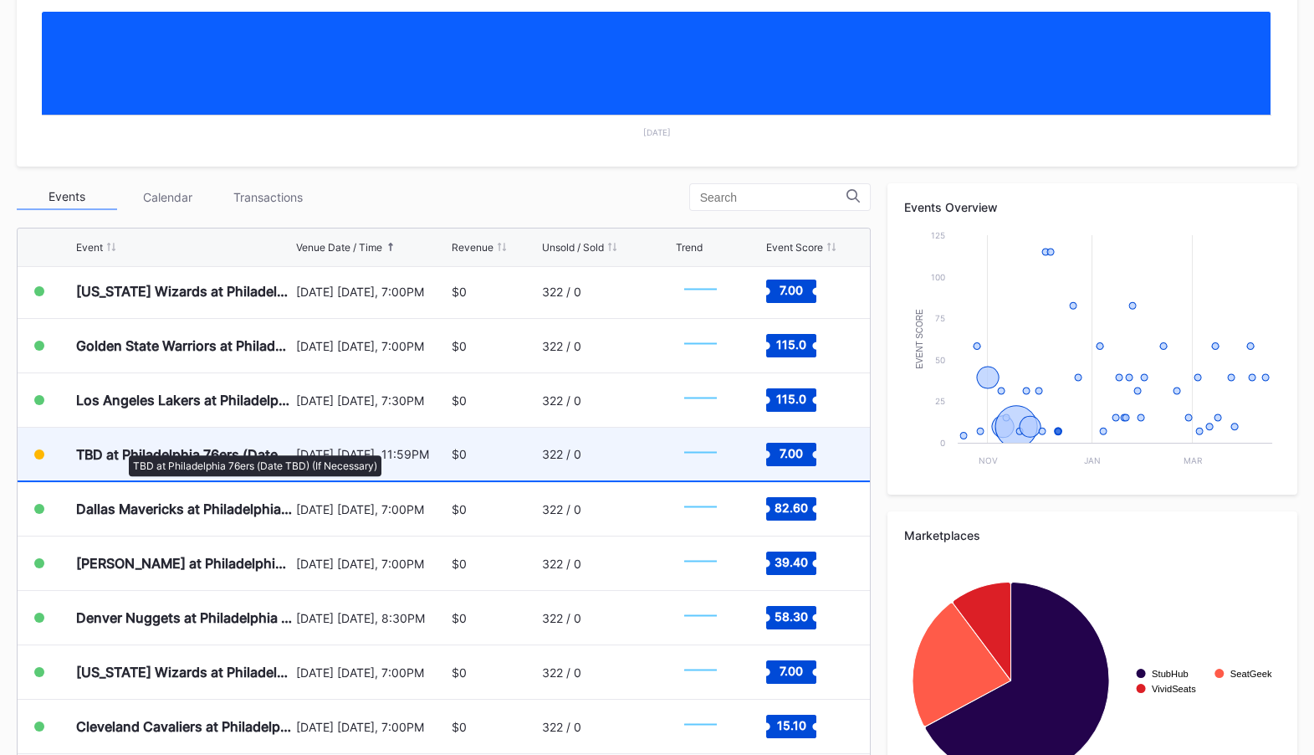
click at [125, 446] on div "TBD at Philadelphia 76ers (Date TBD) (If Necessary)" at bounding box center [184, 454] width 216 height 17
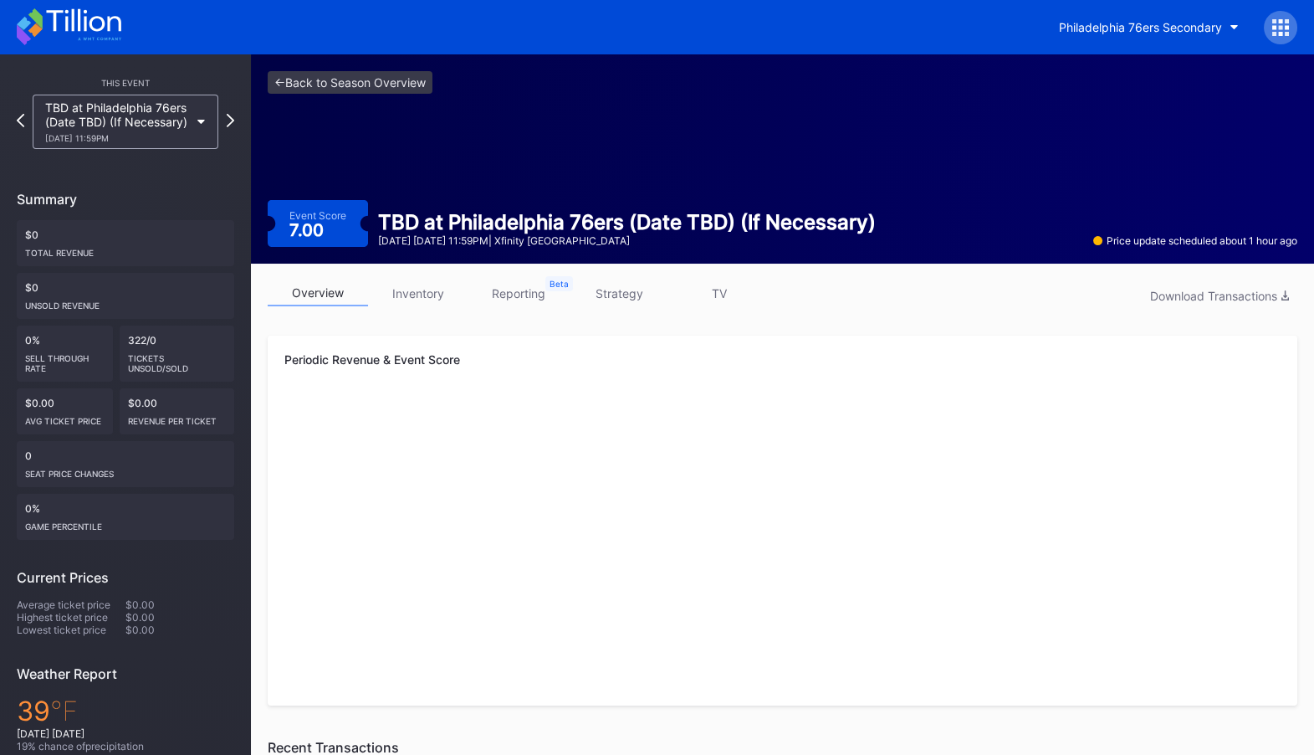
click at [433, 286] on link "inventory" at bounding box center [418, 293] width 100 height 26
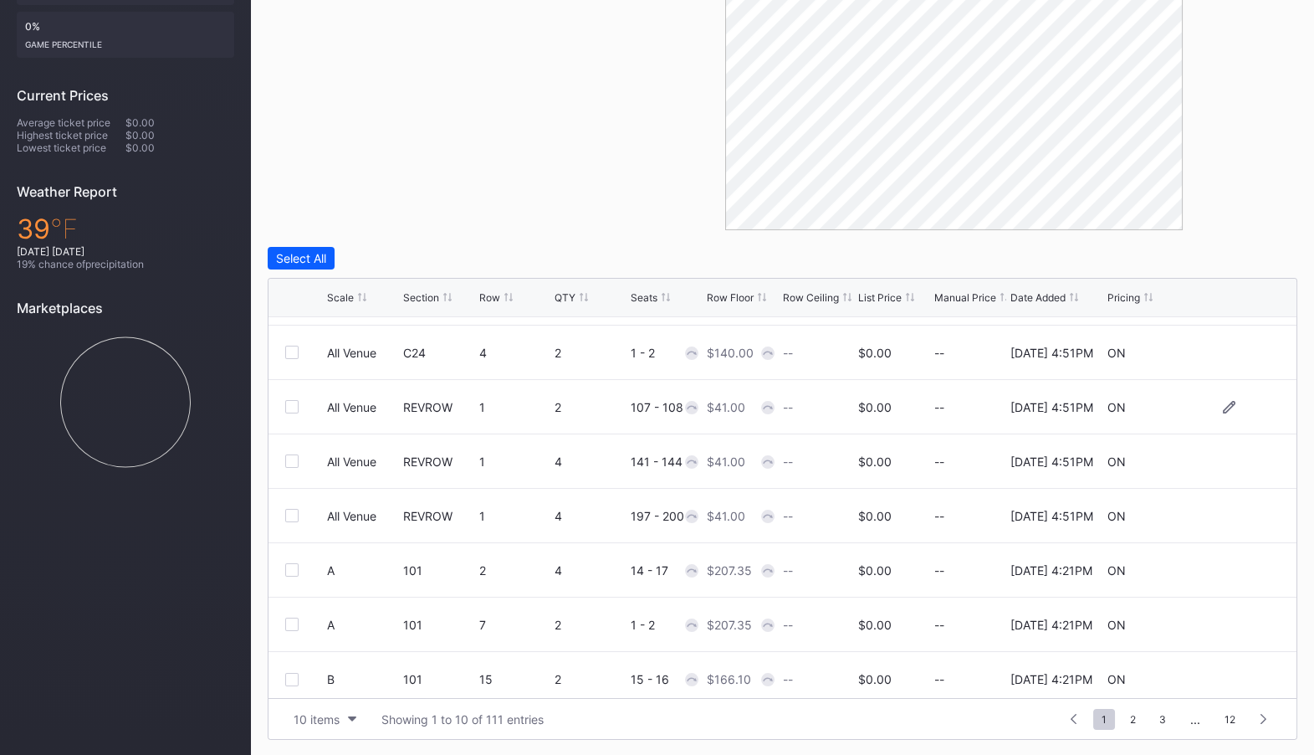
scroll to position [163, 0]
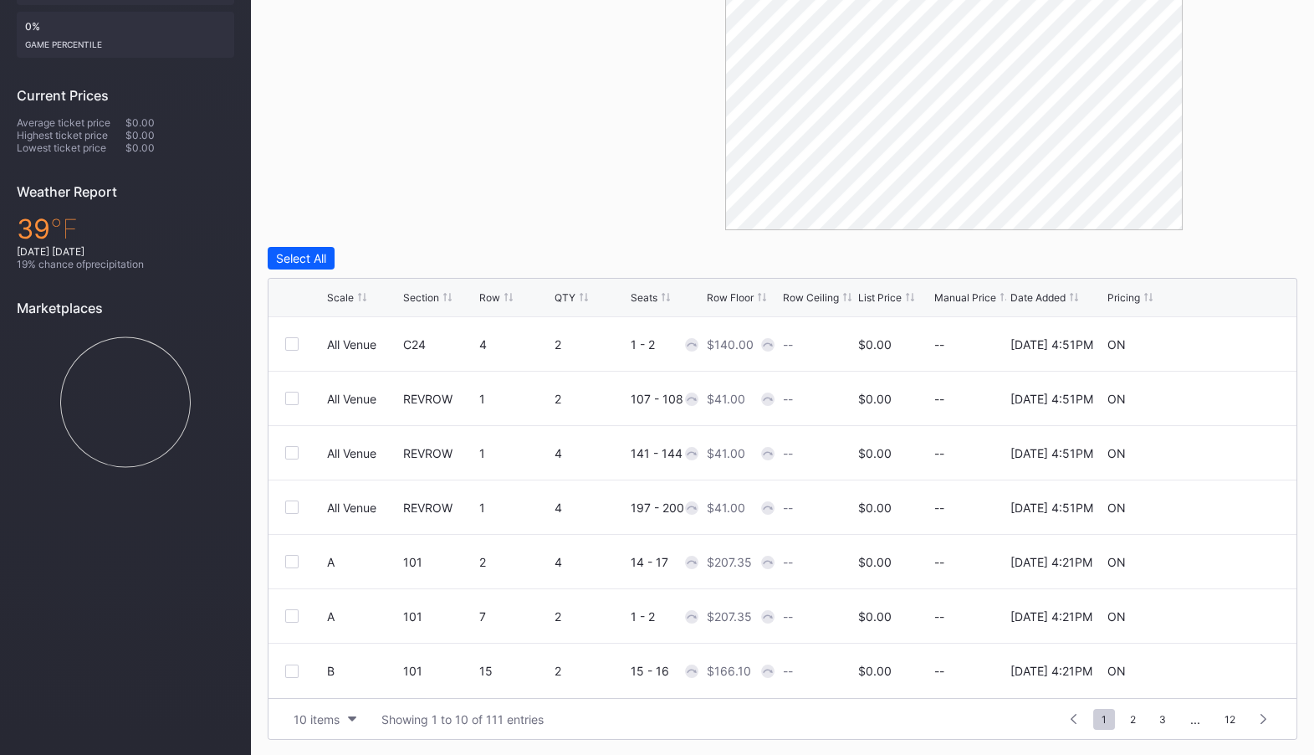
click at [593, 196] on div "Filters Section" at bounding box center [439, 42] width 343 height 377
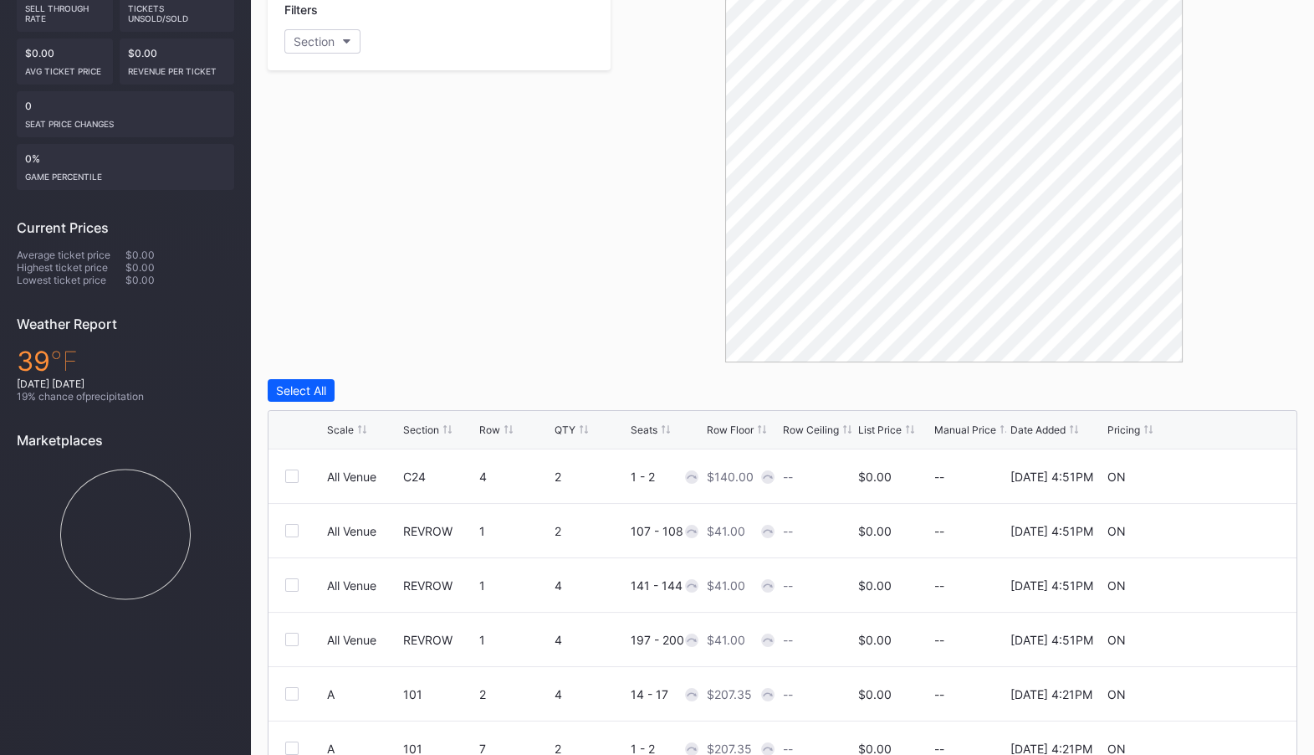
scroll to position [250, 0]
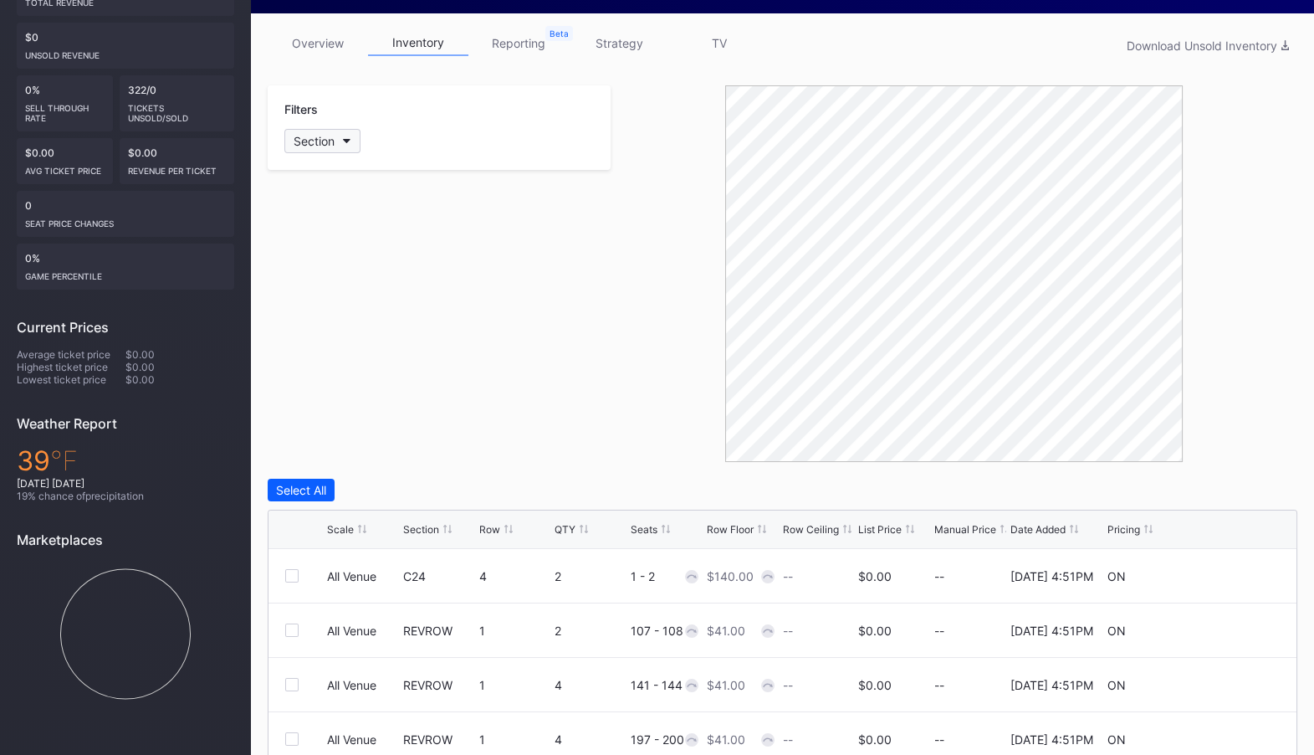
click at [345, 140] on icon "button" at bounding box center [347, 141] width 8 height 5
click at [304, 430] on div at bounding box center [303, 436] width 13 height 13
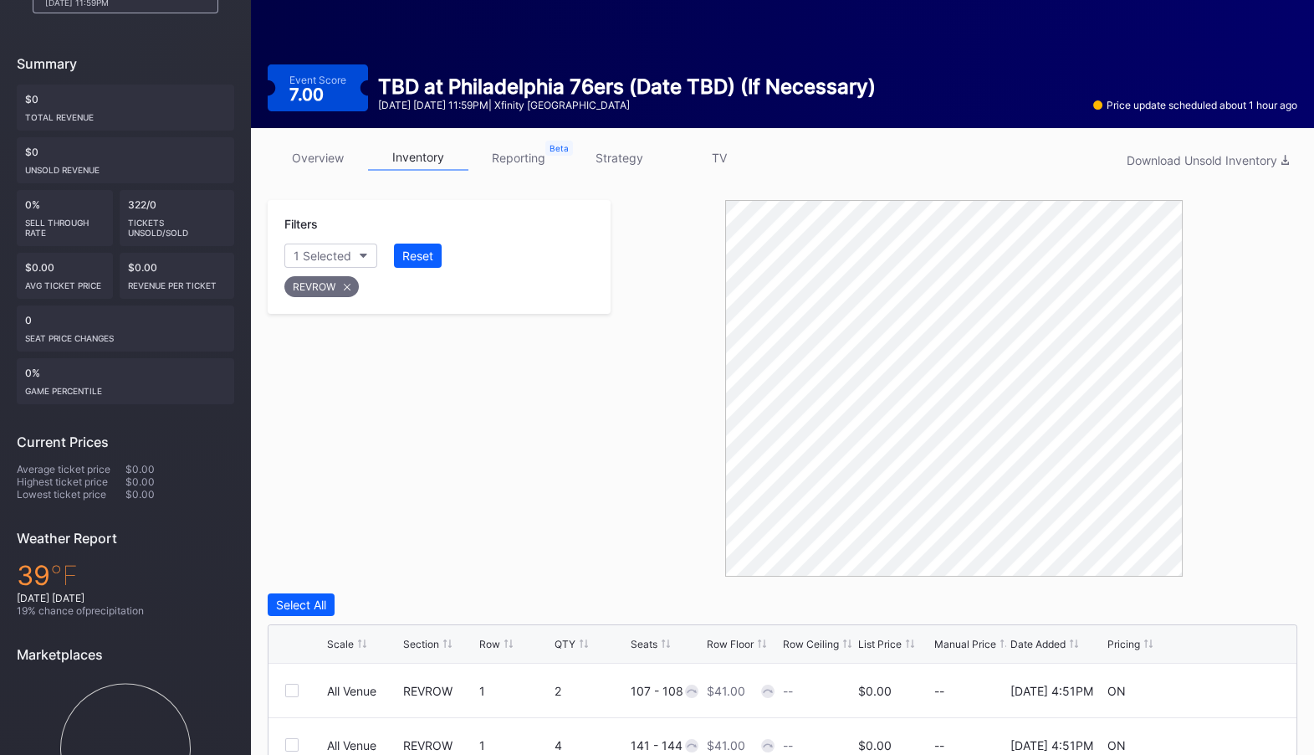
scroll to position [0, 0]
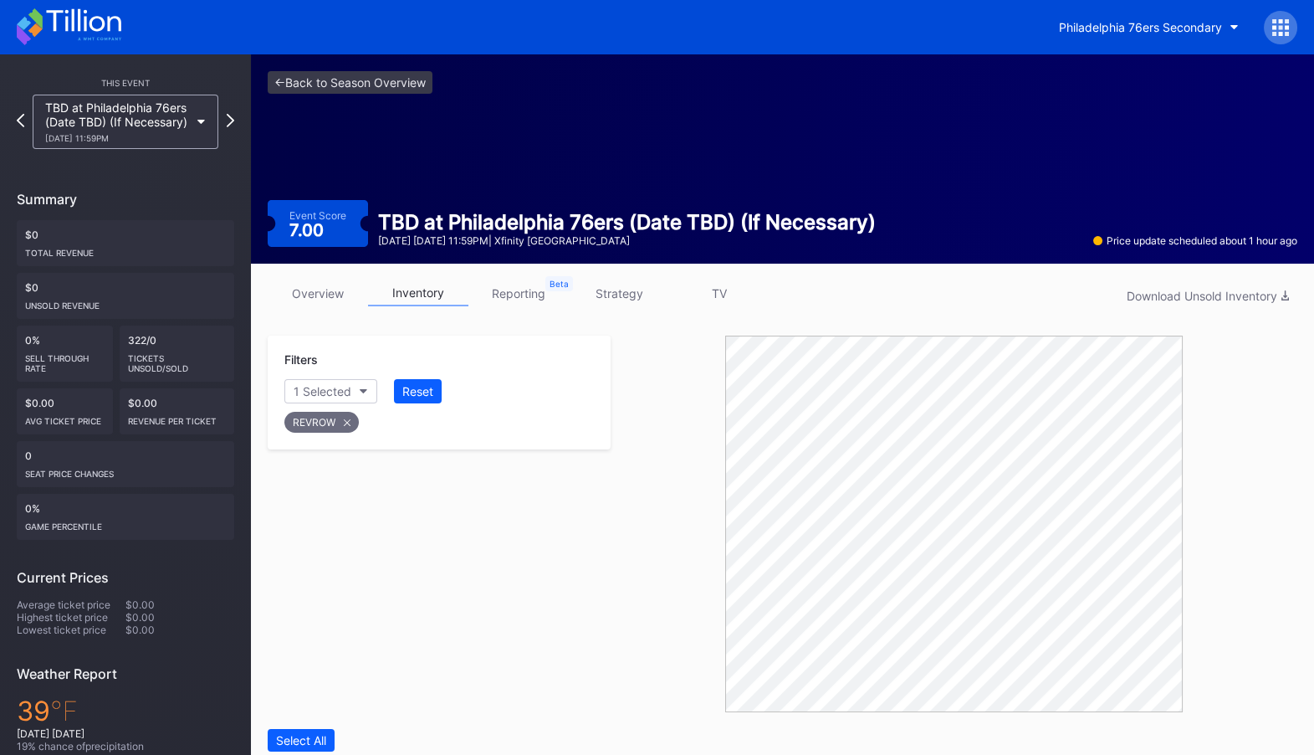
click at [1294, 27] on div at bounding box center [1280, 27] width 33 height 33
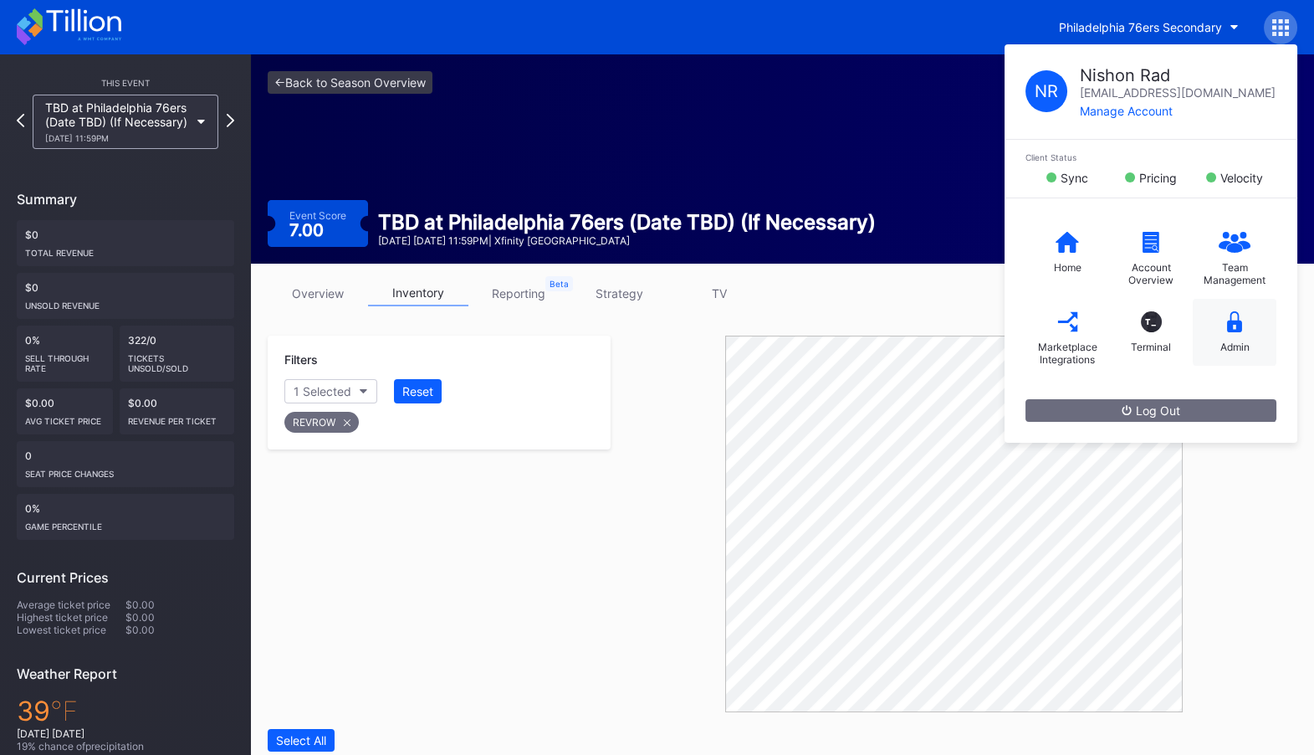
click at [1246, 319] on div "Admin" at bounding box center [1235, 332] width 84 height 67
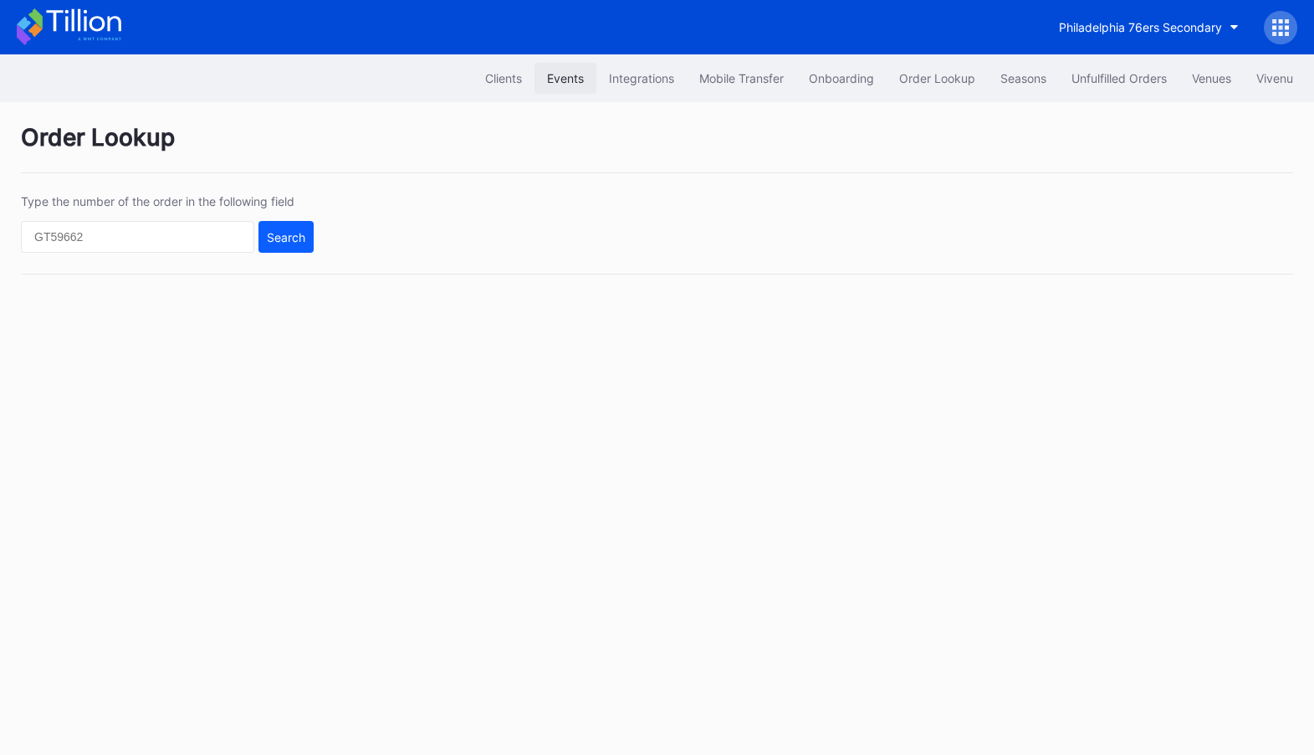
click at [562, 77] on div "Events" at bounding box center [565, 78] width 37 height 14
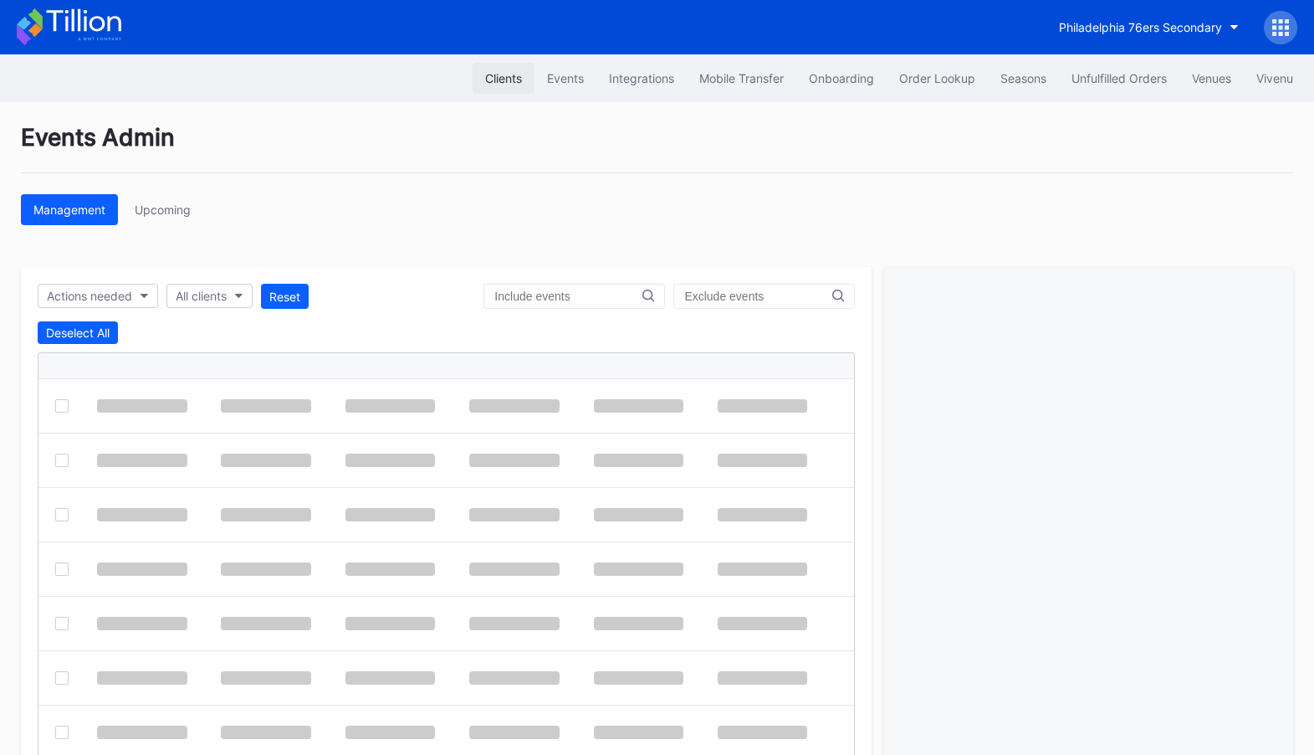
click at [485, 77] on div "Clients" at bounding box center [503, 78] width 37 height 14
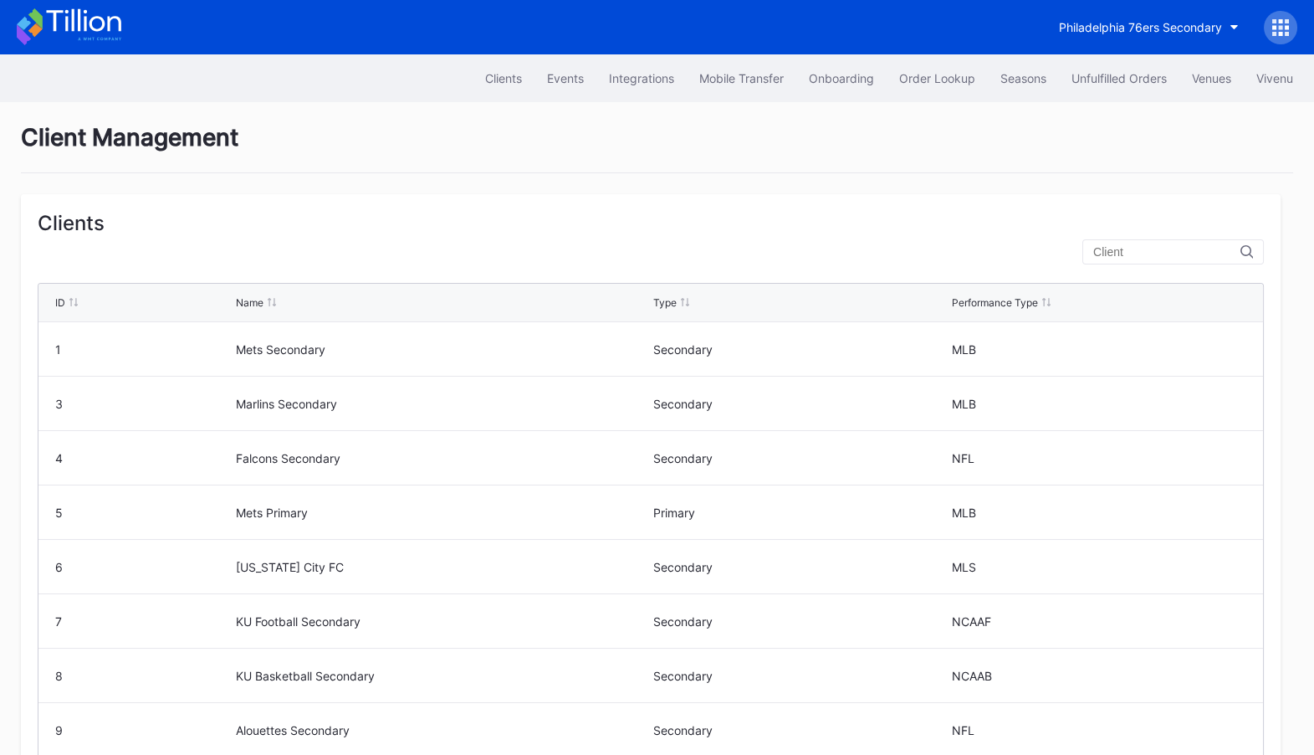
click at [1152, 254] on input "text" at bounding box center [1167, 251] width 147 height 13
click at [552, 77] on div "Events" at bounding box center [565, 78] width 37 height 14
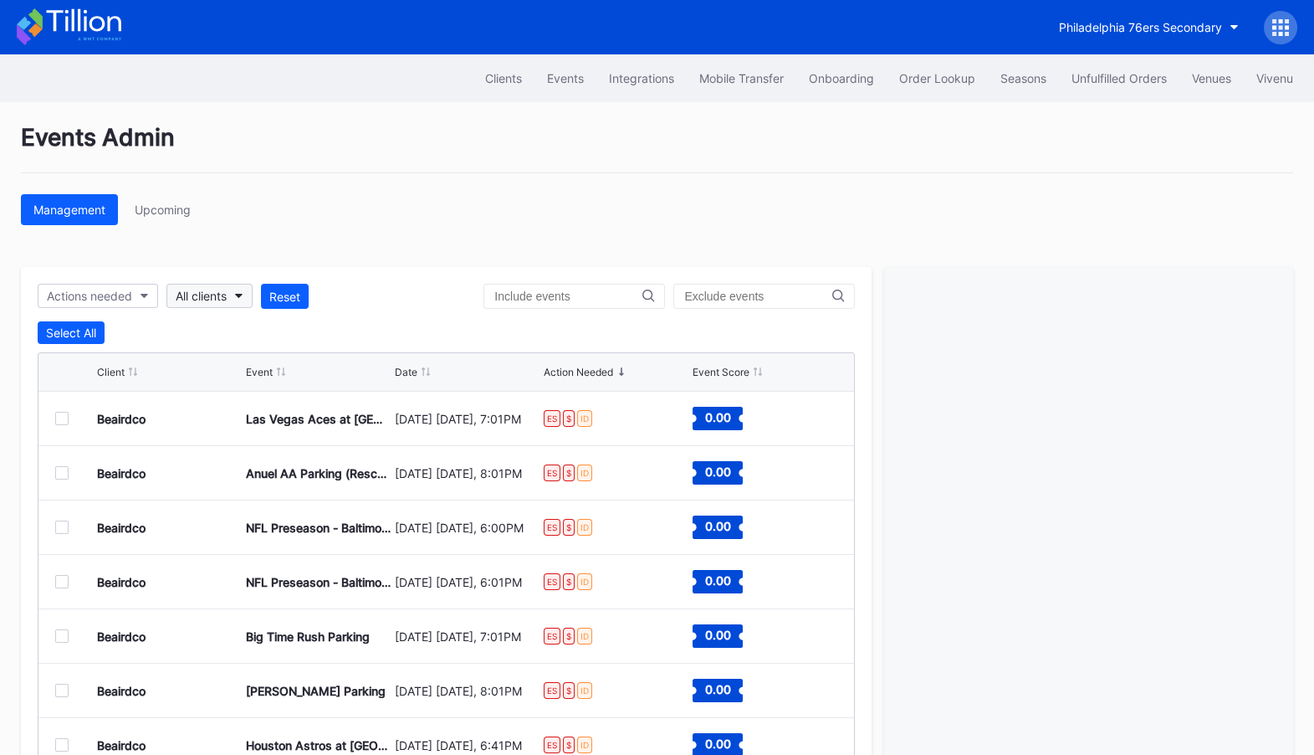
click at [220, 297] on div "All clients" at bounding box center [201, 296] width 51 height 14
type input "76"
click at [274, 376] on div "Philadelphia 76ers Secondary" at bounding box center [261, 371] width 163 height 14
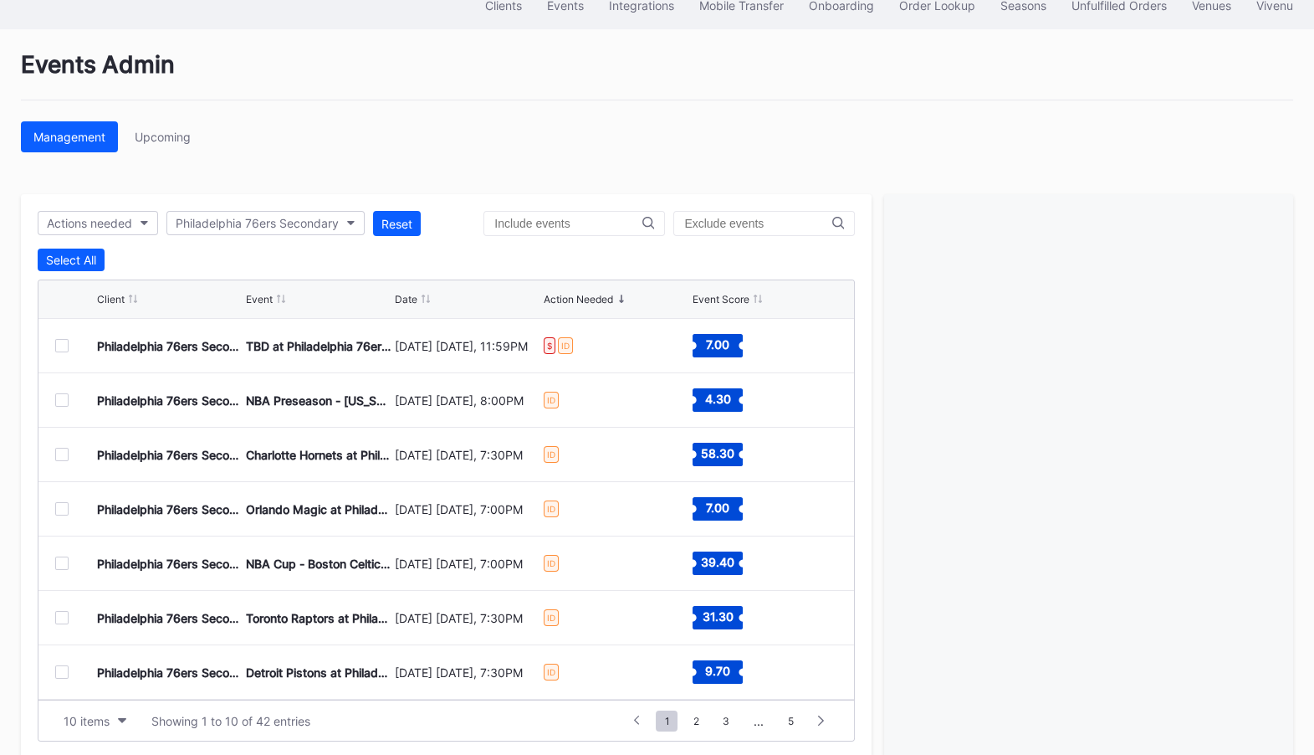
scroll to position [96, 0]
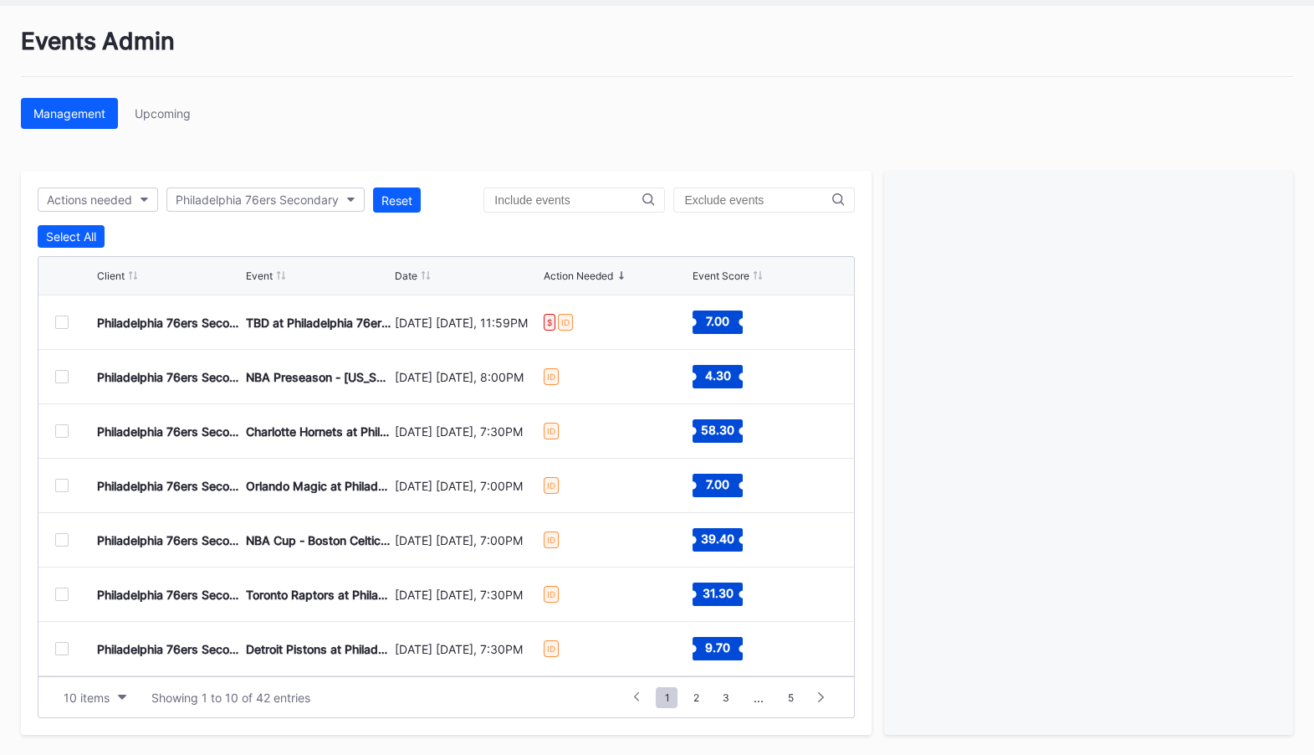
click at [64, 321] on div at bounding box center [61, 321] width 13 height 13
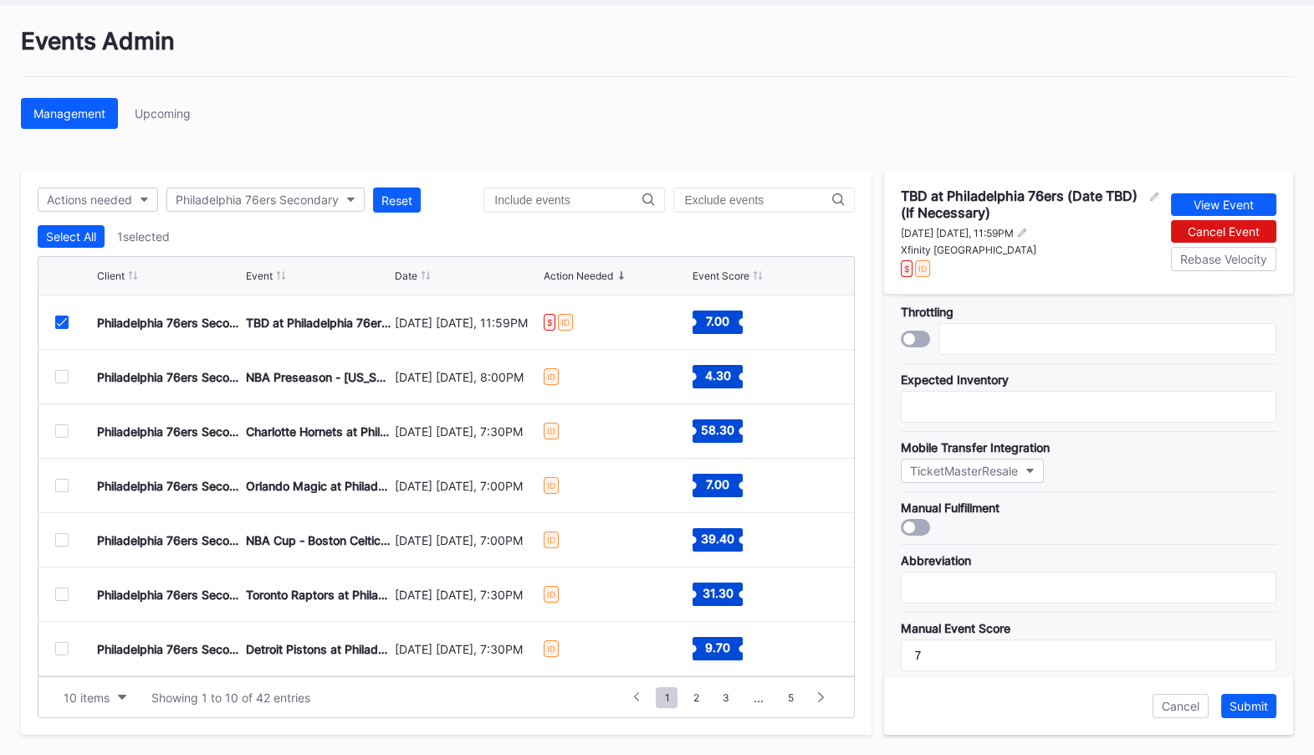
scroll to position [0, 0]
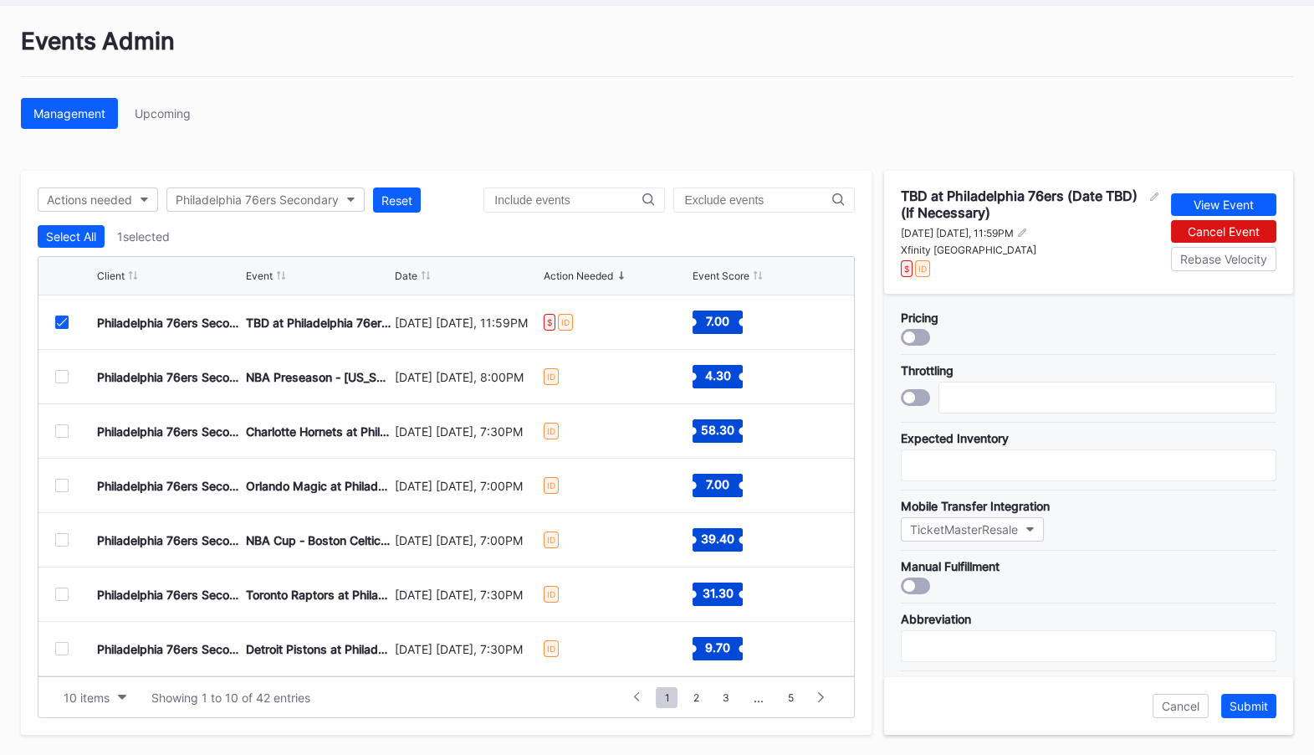
click at [913, 331] on div at bounding box center [910, 337] width 12 height 12
click at [1255, 712] on button "Submit" at bounding box center [1249, 706] width 55 height 24
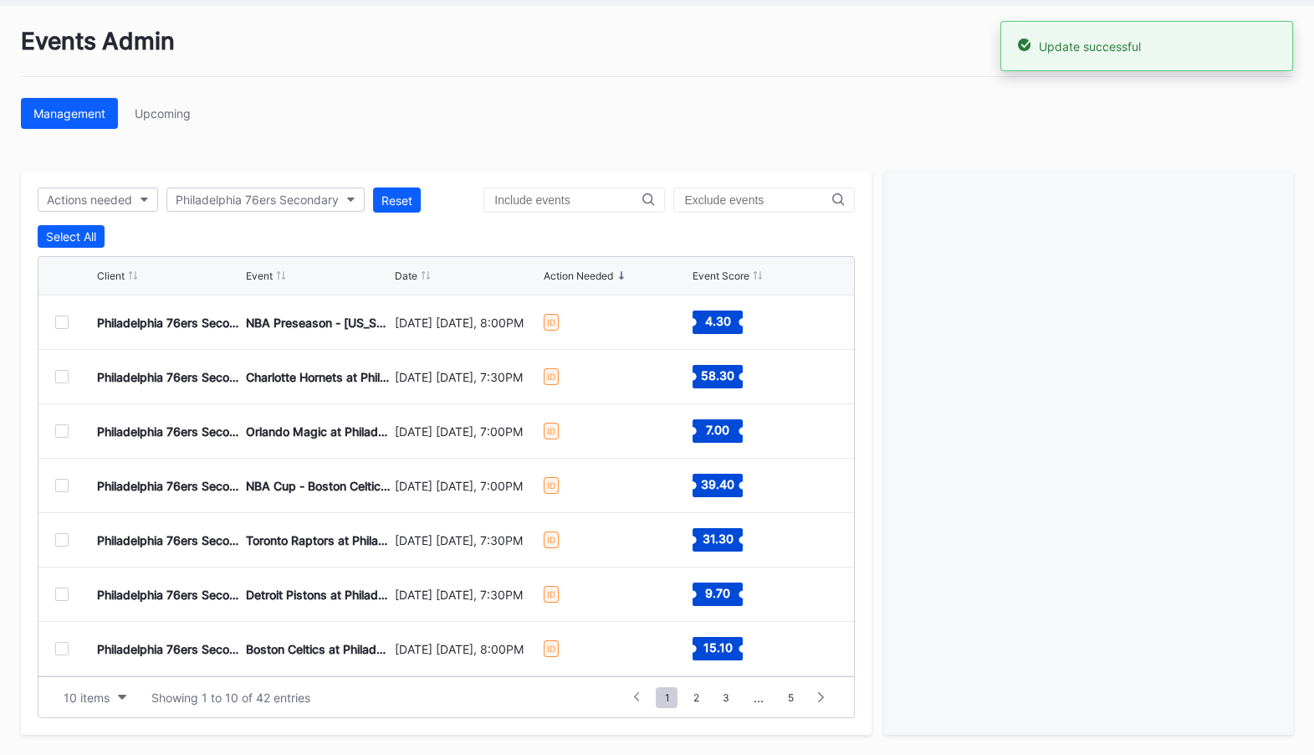
click at [79, 43] on div "Events Admin" at bounding box center [657, 52] width 1273 height 50
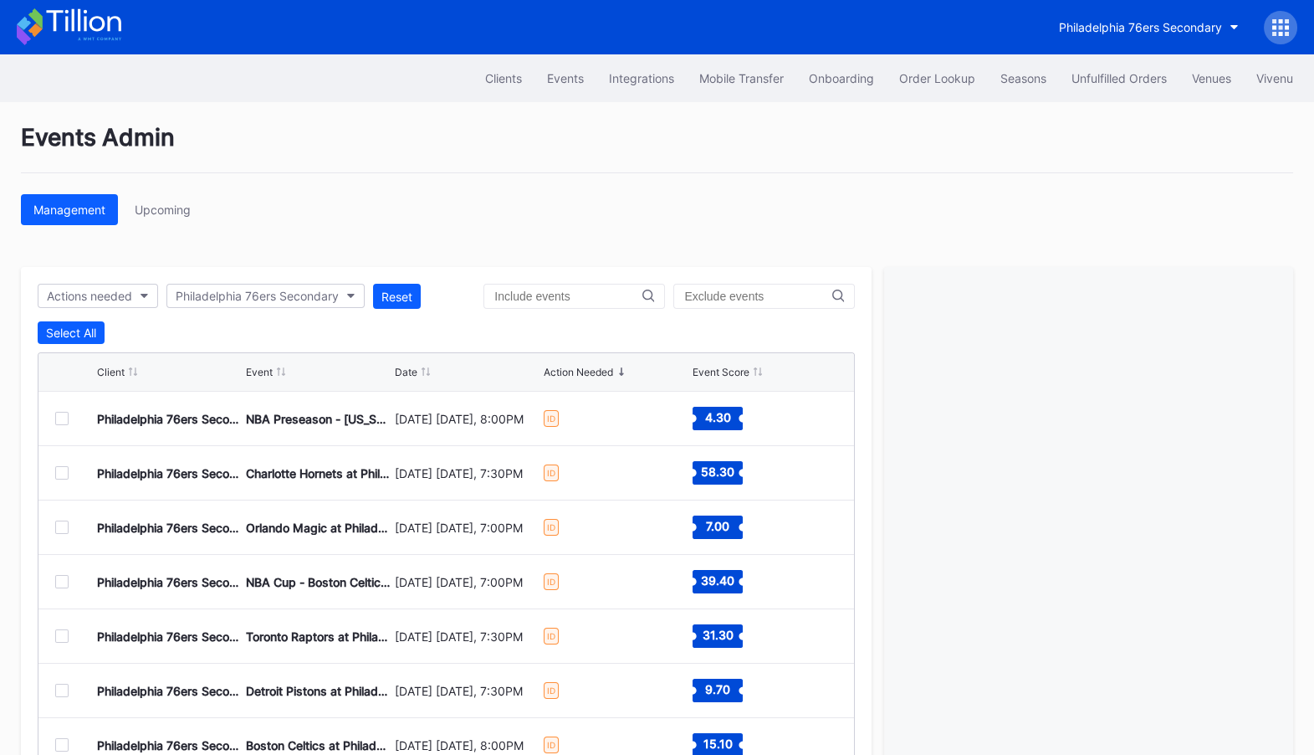
click at [90, 19] on icon at bounding box center [69, 26] width 105 height 37
